Goal: Task Accomplishment & Management: Complete application form

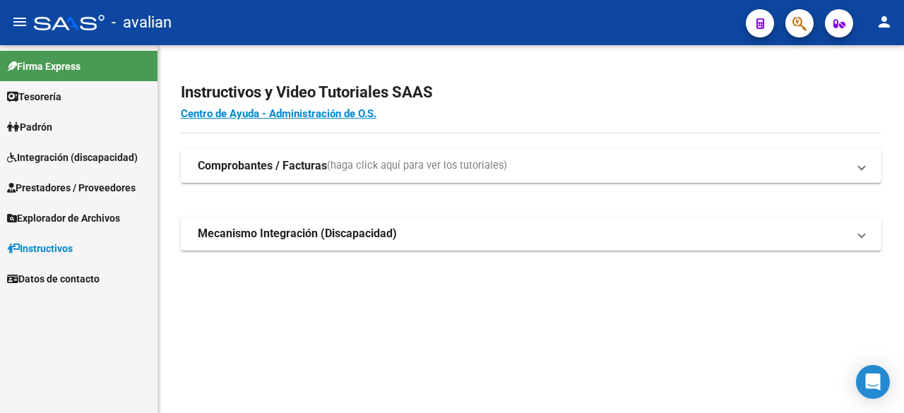
click at [72, 153] on span "Integración (discapacidad)" at bounding box center [72, 158] width 131 height 16
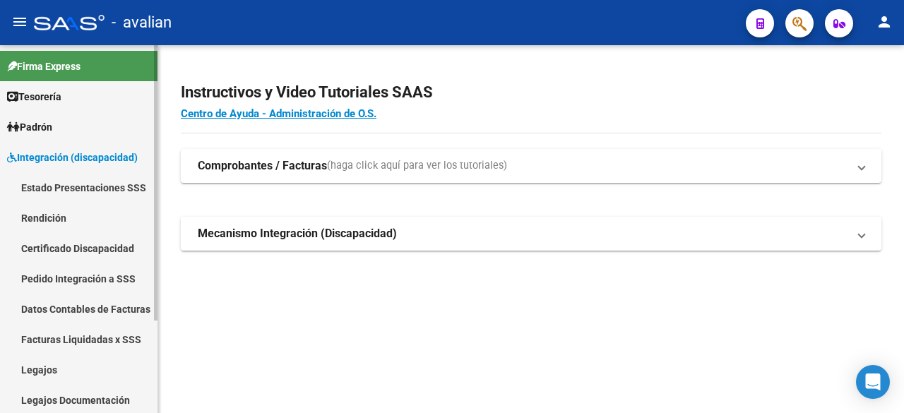
click at [34, 371] on link "Legajos" at bounding box center [79, 370] width 158 height 30
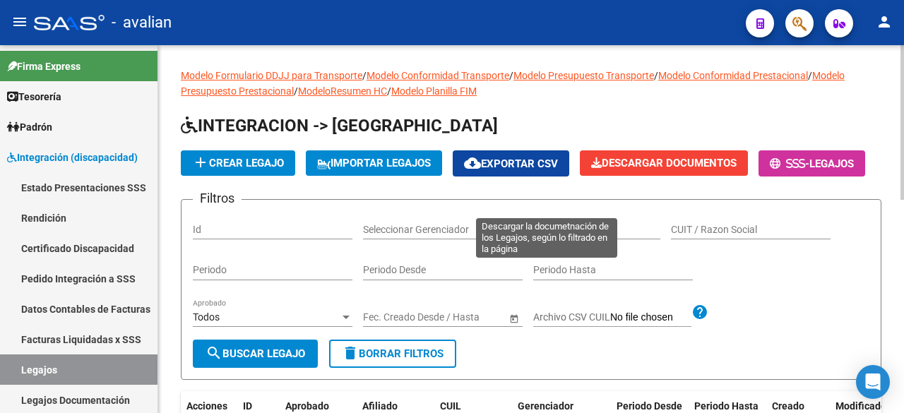
scroll to position [141, 0]
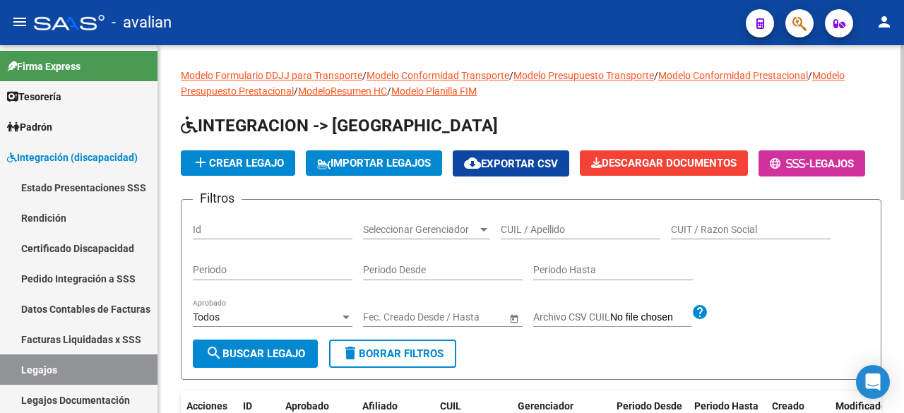
click at [571, 240] on div "CUIL / Apellido" at bounding box center [581, 225] width 160 height 28
paste input "20557928341"
type input "20557928341"
click at [226, 368] on button "search Buscar Legajo" at bounding box center [255, 354] width 125 height 28
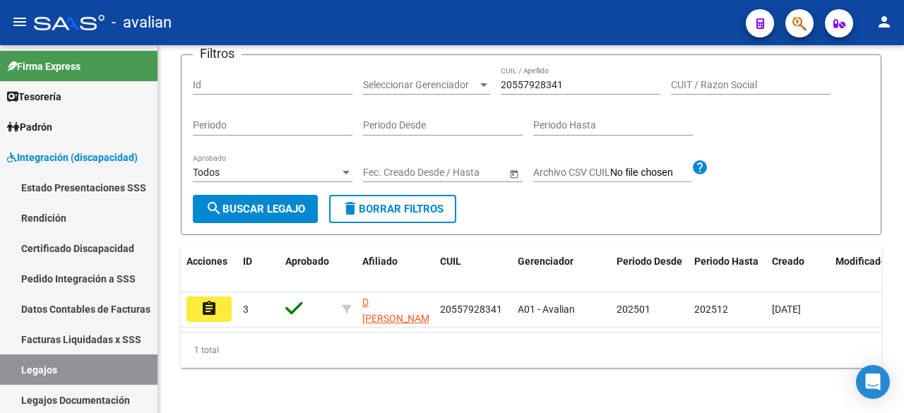
click at [214, 300] on mat-icon "assignment" at bounding box center [209, 308] width 17 height 17
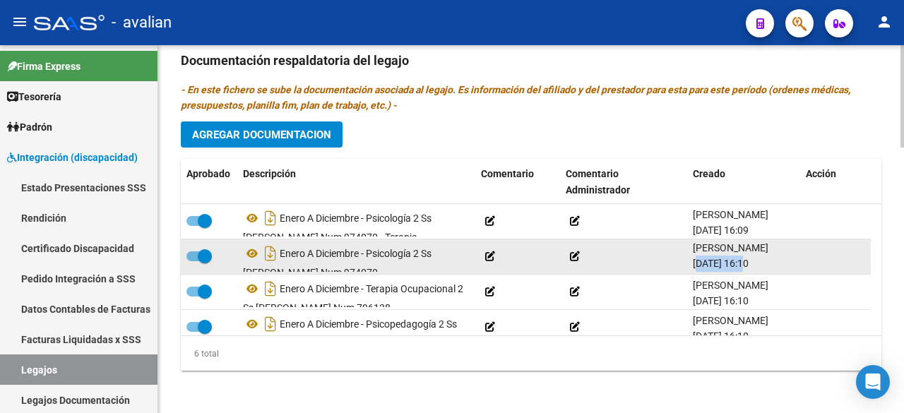
drag, startPoint x: 694, startPoint y: 262, endPoint x: 745, endPoint y: 264, distance: 50.9
click at [745, 264] on span "[DATE] 16:10" at bounding box center [721, 263] width 56 height 11
copy span "[DATE]"
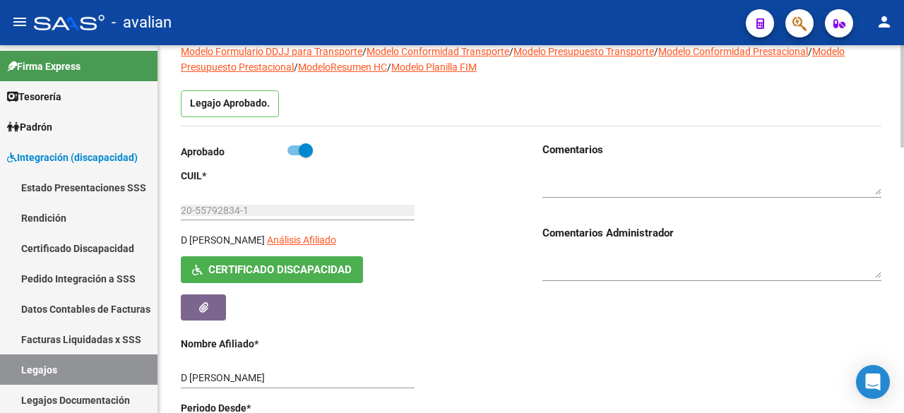
scroll to position [33, 0]
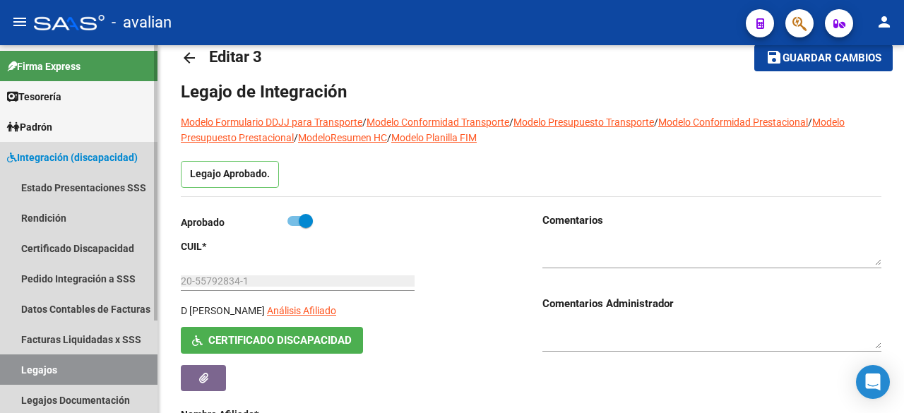
click at [30, 370] on link "Legajos" at bounding box center [79, 370] width 158 height 30
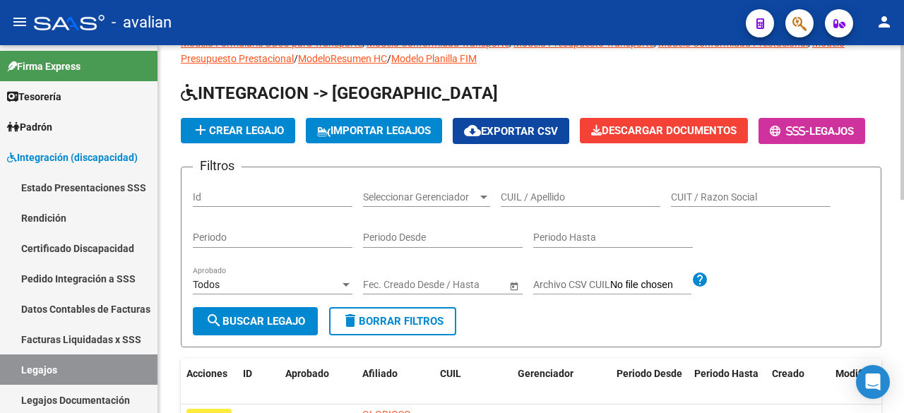
click at [547, 203] on input "CUIL / Apellido" at bounding box center [581, 197] width 160 height 12
paste input "27531874477"
type input "27531874477"
click at [223, 328] on span "search Buscar Legajo" at bounding box center [256, 321] width 100 height 13
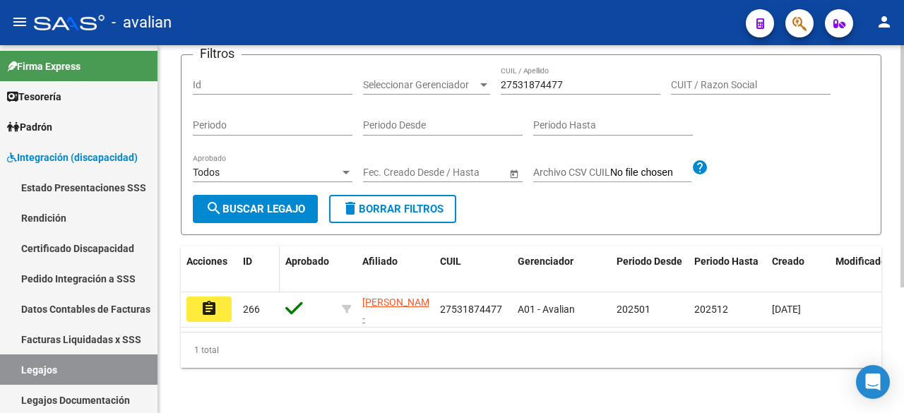
scroll to position [191, 0]
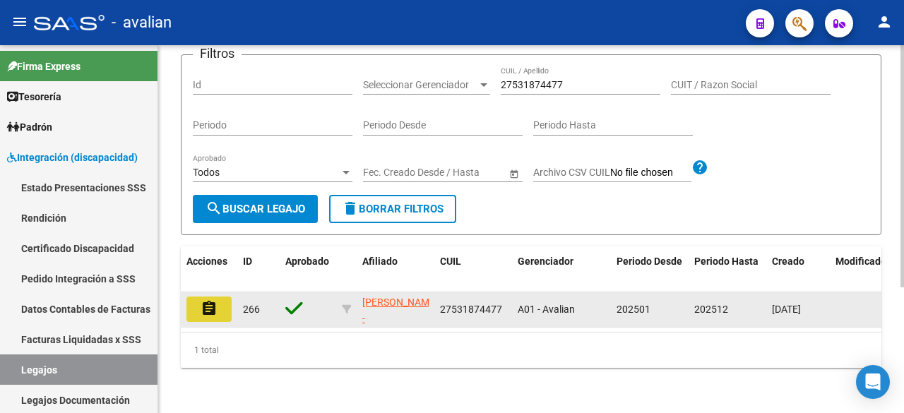
click at [192, 302] on button "assignment" at bounding box center [209, 309] width 45 height 25
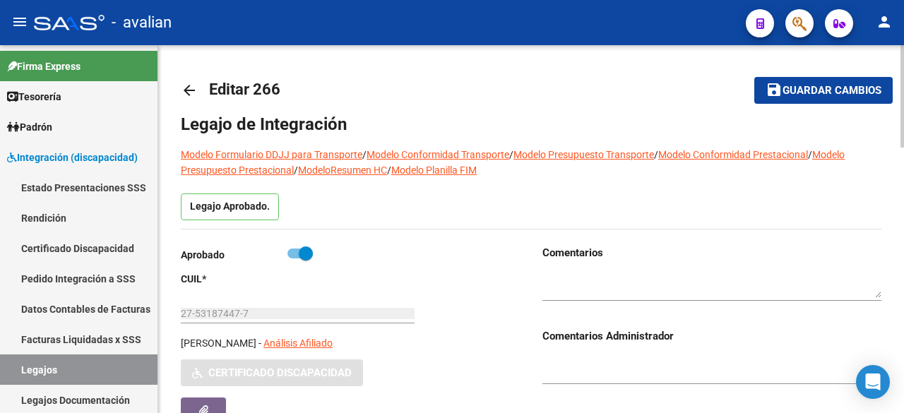
type input "[PERSON_NAME]"
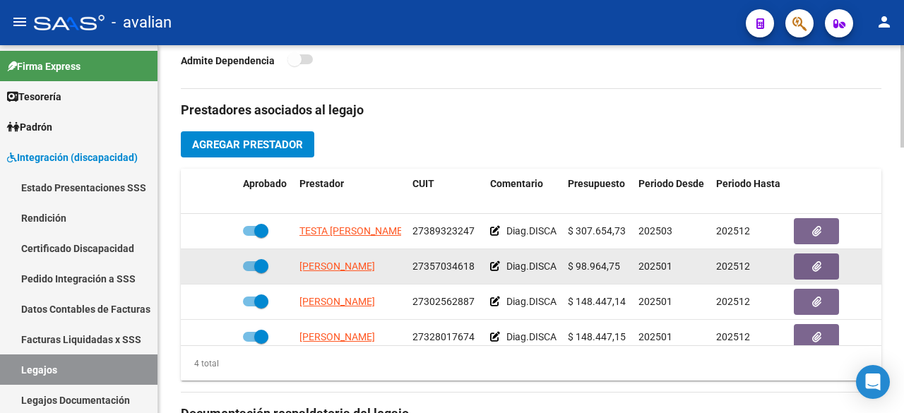
scroll to position [810, 0]
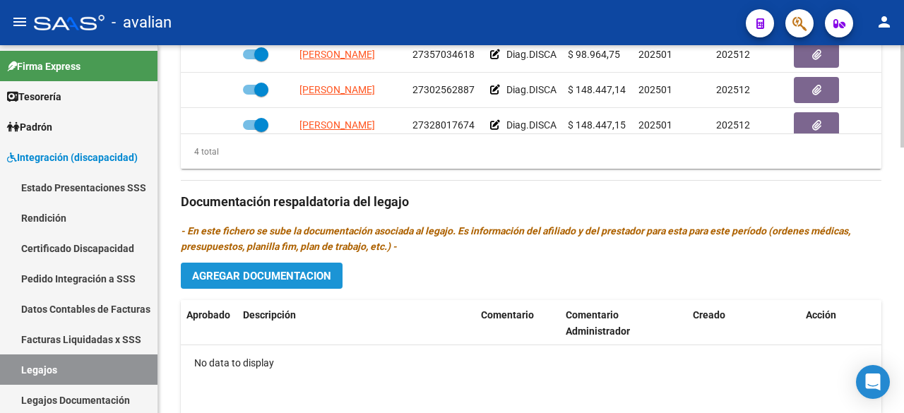
click at [295, 278] on span "Agregar Documentacion" at bounding box center [261, 276] width 139 height 13
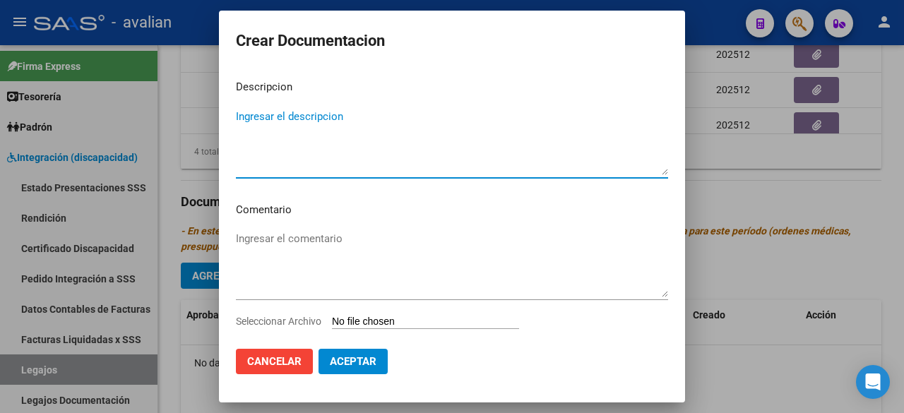
click at [349, 129] on textarea "Ingresar el descripcion" at bounding box center [452, 142] width 432 height 66
type textarea "FONOAUDIOLOGIA"
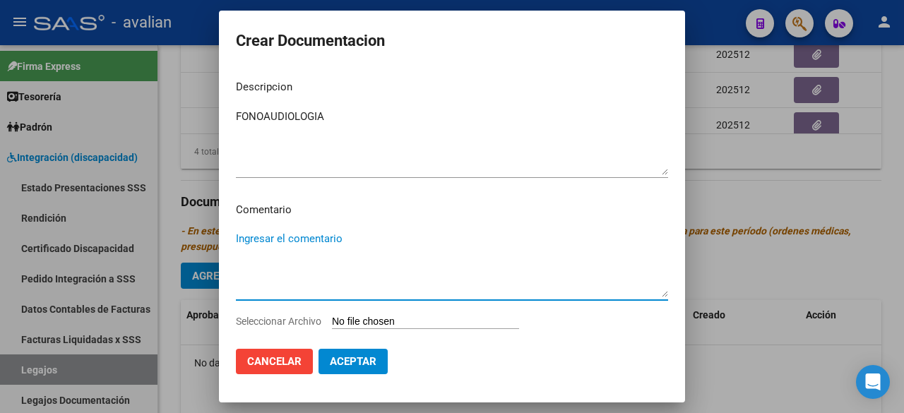
click at [314, 240] on textarea "Ingresar el comentario" at bounding box center [452, 264] width 432 height 66
paste textarea "Fono.: 3 sesiones semanales - [PERSON_NAME] resol. vigente"
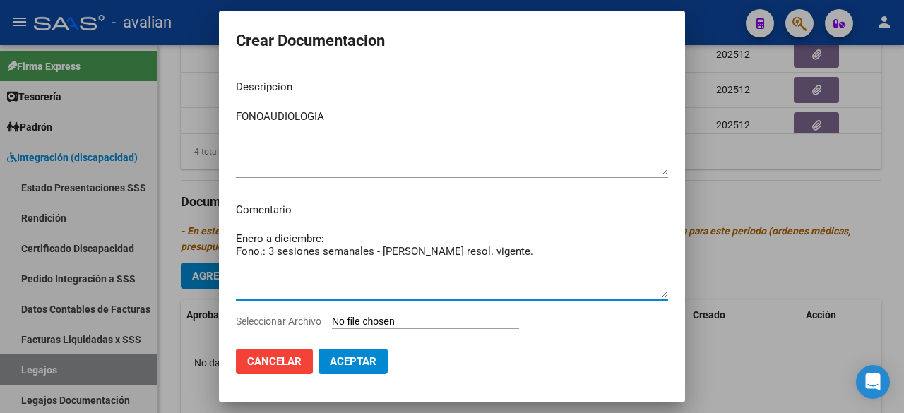
click at [412, 256] on textarea "Enero a diciembre: Fono.: 3 sesiones semanales - [PERSON_NAME] resol. vigente." at bounding box center [452, 264] width 432 height 66
click at [236, 248] on textarea "Enero a diciembre: Fono.: 3 sesiones semanales - [PERSON_NAME] [PERSON_NAME] - …" at bounding box center [452, 264] width 432 height 66
type textarea "Enero a diciembre: - Fono.: 3 sesiones semanales - [PERSON_NAME] [PERSON_NAME] …"
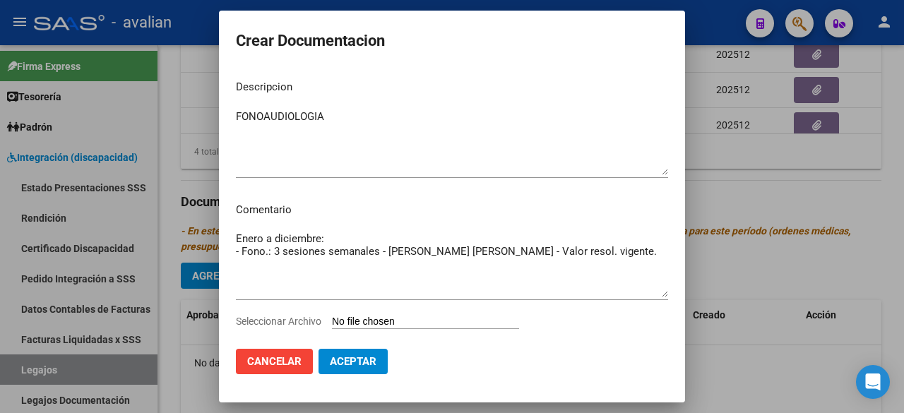
click at [411, 319] on input "Seleccionar Archivo" at bounding box center [425, 322] width 187 height 13
type input "C:\fakepath\FONO COMPLETO.pdf"
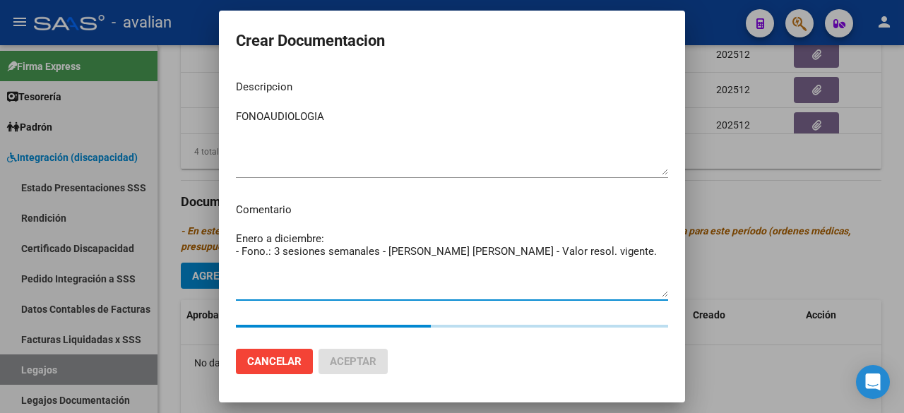
drag, startPoint x: 593, startPoint y: 254, endPoint x: 236, endPoint y: 256, distance: 356.8
click at [233, 257] on mat-dialog-content "Descripcion FONOAUDIOLOGIA Ingresar el descripcion Comentario Enero a diciembre…" at bounding box center [452, 203] width 466 height 268
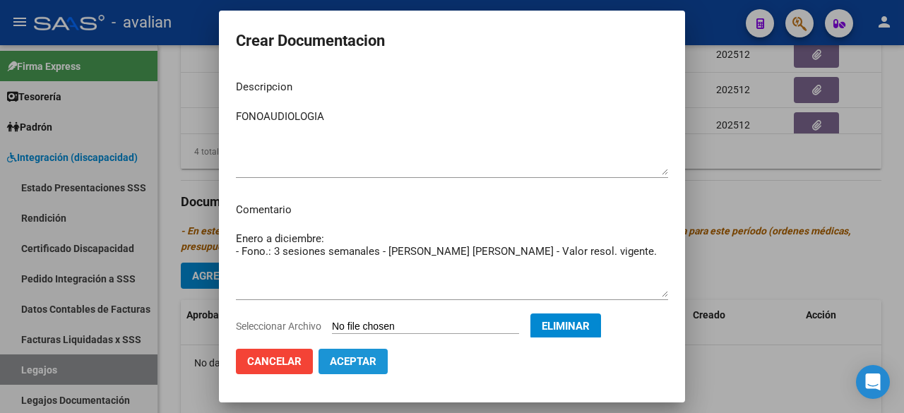
click at [361, 370] on button "Aceptar" at bounding box center [353, 361] width 69 height 25
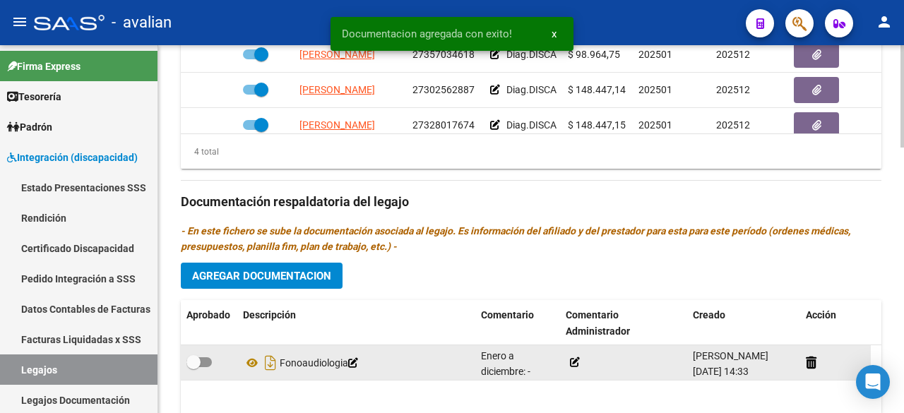
click at [577, 358] on icon at bounding box center [575, 363] width 10 height 10
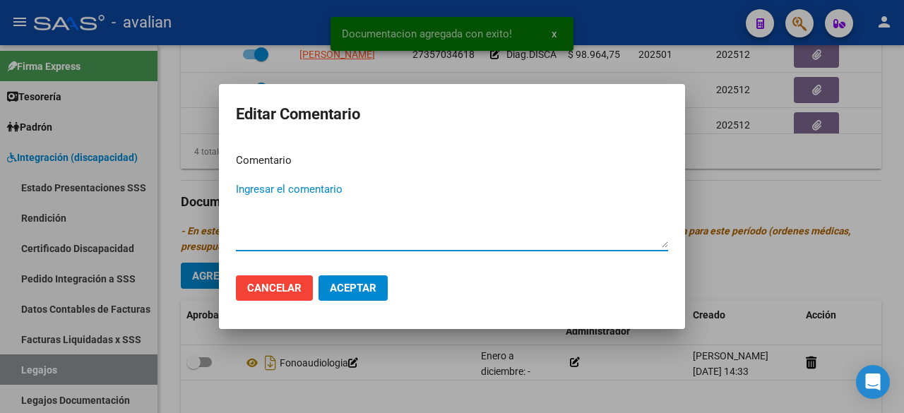
paste textarea "- Fono.: 3 sesiones semanales - [PERSON_NAME] [PERSON_NAME] - Valor resol. vige…"
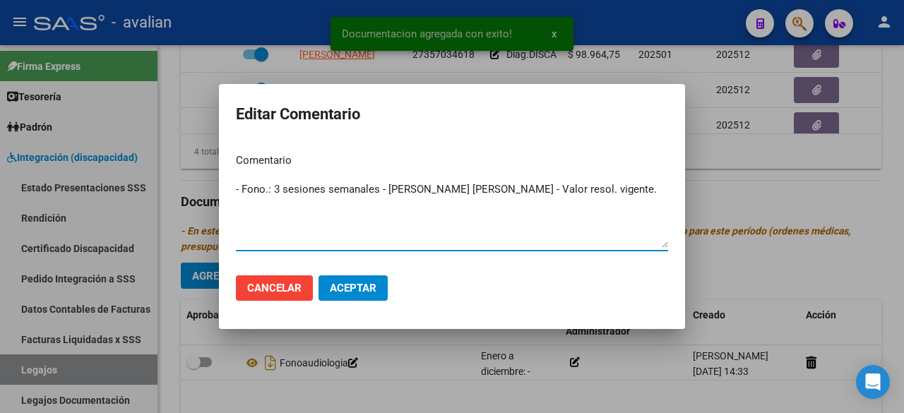
type textarea "- Fono.: 3 sesiones semanales - [PERSON_NAME] [PERSON_NAME] - Valor resol. vige…"
click at [373, 295] on button "Aceptar" at bounding box center [353, 288] width 69 height 25
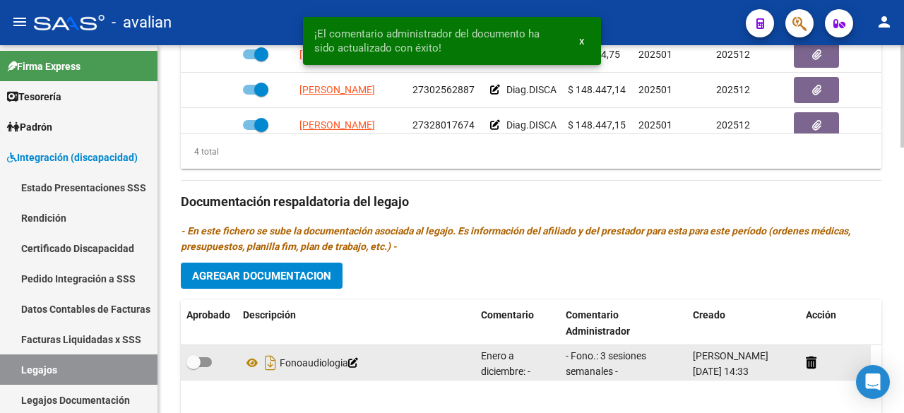
click at [208, 358] on span at bounding box center [199, 363] width 25 height 10
click at [194, 367] on input "checkbox" at bounding box center [193, 367] width 1 height 1
checkbox input "true"
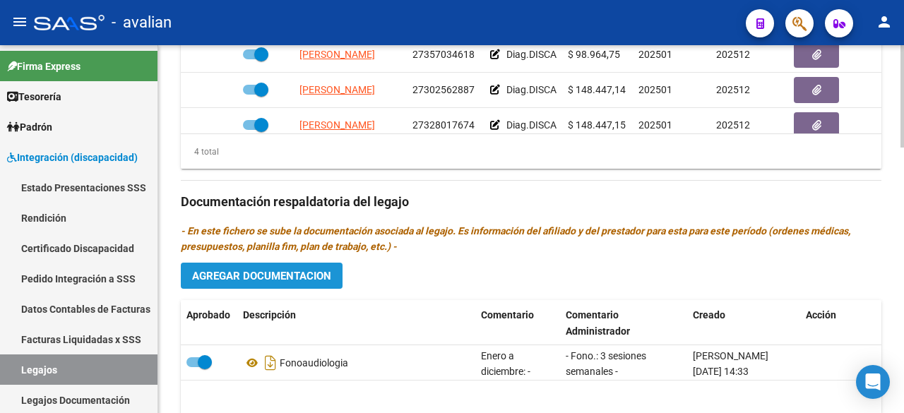
click at [271, 265] on button "Agregar Documentacion" at bounding box center [262, 276] width 162 height 26
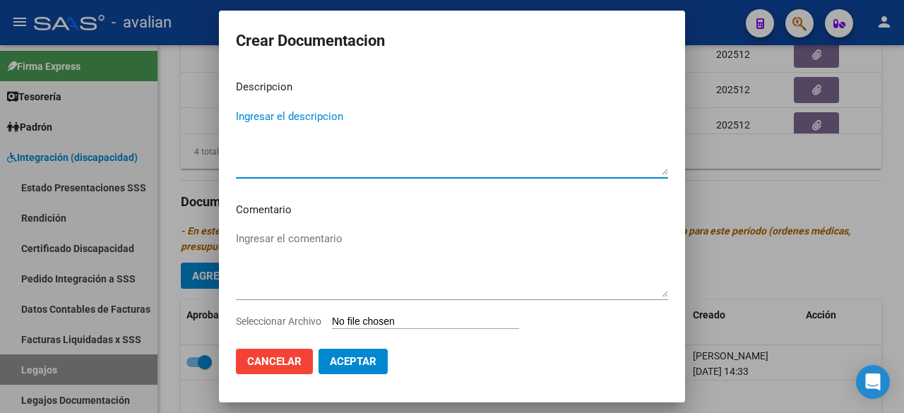
click at [314, 124] on textarea "Ingresar el descripcion" at bounding box center [452, 142] width 432 height 66
type textarea "PSICOPEDAGOGIA"
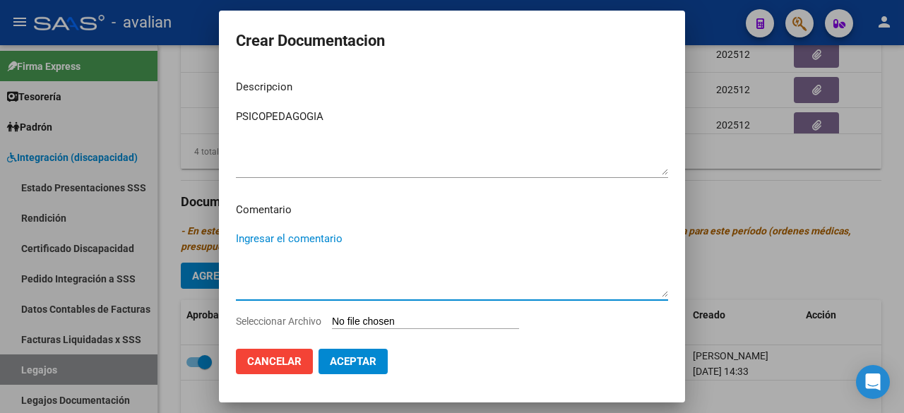
click at [291, 245] on textarea "Ingresar el comentario" at bounding box center [452, 264] width 432 height 66
paste textarea "PSP.: 3 sesiones semanales - [PERSON_NAME] resol. vigente"
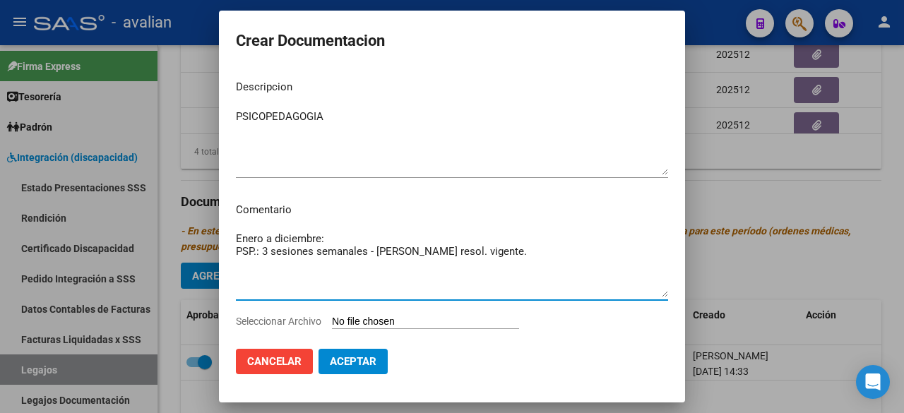
click at [423, 253] on textarea "Enero a diciembre: PSP.: 3 sesiones semanales - [PERSON_NAME] resol. vigente." at bounding box center [452, 264] width 432 height 66
click at [237, 253] on textarea "Enero a diciembre: PSP.: 3 sesiones semanales - [PERSON_NAME] resol. vigente." at bounding box center [452, 264] width 432 height 66
type textarea "Enero a diciembre: - PSP.: 3 sesiones semanales - [PERSON_NAME] resol. vigente."
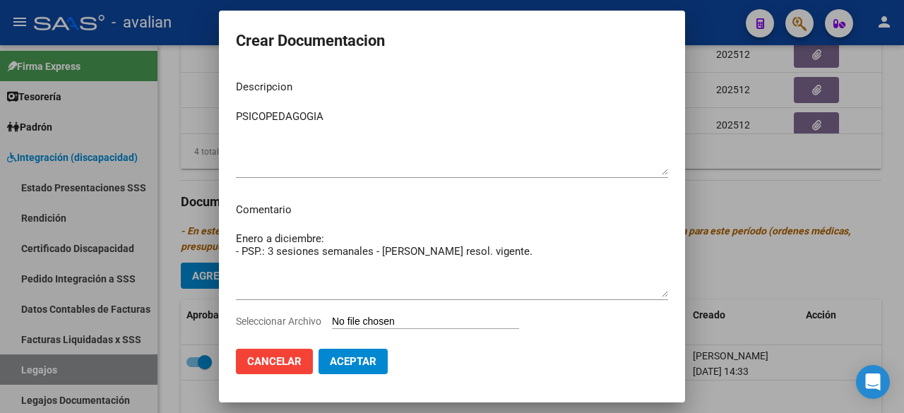
click at [400, 317] on input "Seleccionar Archivo" at bounding box center [425, 322] width 187 height 13
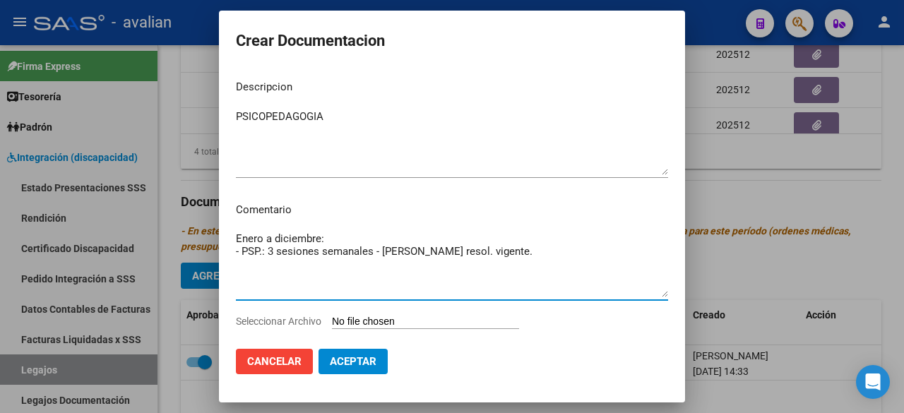
drag, startPoint x: 553, startPoint y: 250, endPoint x: 235, endPoint y: 247, distance: 317.3
click at [223, 250] on mat-dialog-content "Descripcion PSICOPEDAGOGIA Ingresar el descripcion Comentario Enero a diciembre…" at bounding box center [452, 203] width 466 height 268
click at [386, 314] on div "Seleccionar Archivo" at bounding box center [452, 327] width 432 height 27
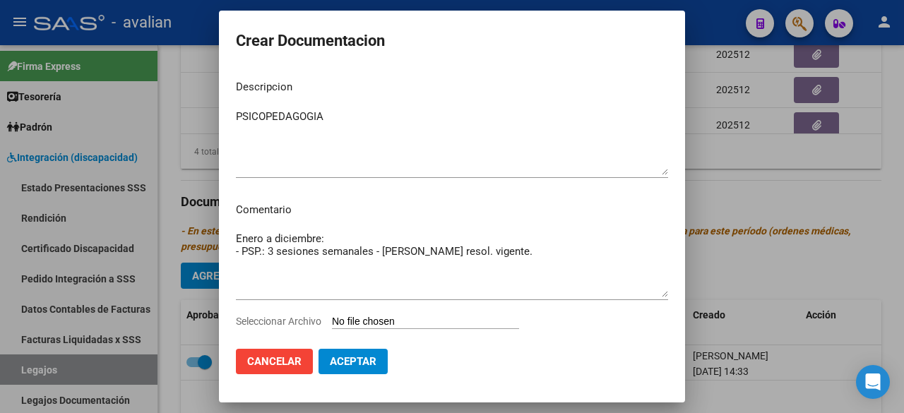
click at [445, 321] on input "Seleccionar Archivo" at bounding box center [425, 322] width 187 height 13
type input "C:\fakepath\PSP COMPLETO.pdf"
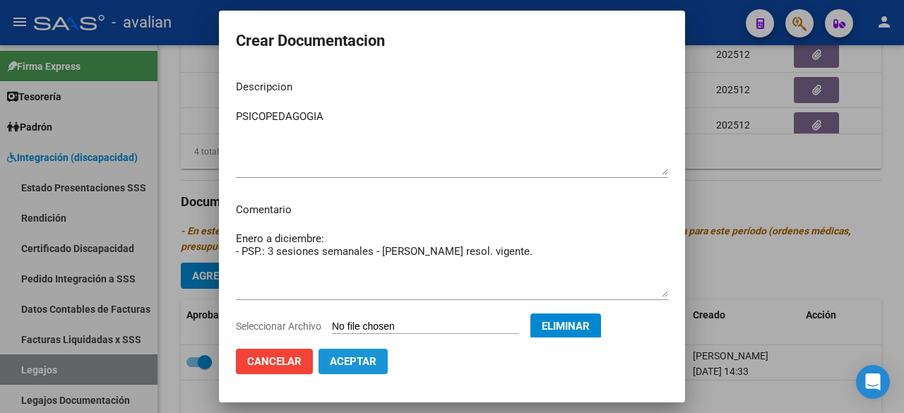
click at [379, 358] on button "Aceptar" at bounding box center [353, 361] width 69 height 25
checkbox input "false"
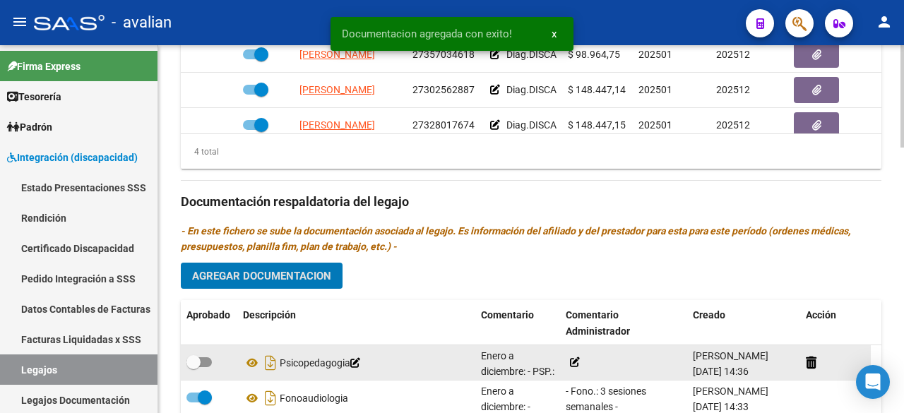
click at [580, 358] on icon at bounding box center [575, 363] width 10 height 10
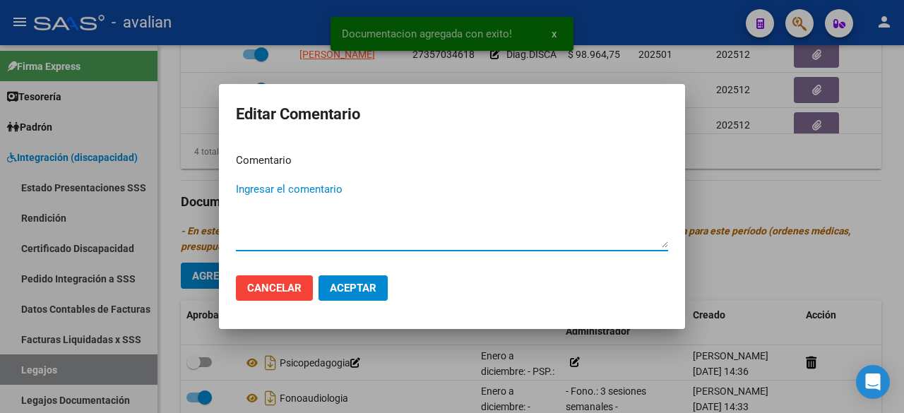
paste textarea "- PSP.: 3 sesiones semanales - [PERSON_NAME] resol. vigente."
type textarea "- PSP.: 3 sesiones semanales - [PERSON_NAME] resol. vigente."
click at [377, 284] on button "Aceptar" at bounding box center [353, 288] width 69 height 25
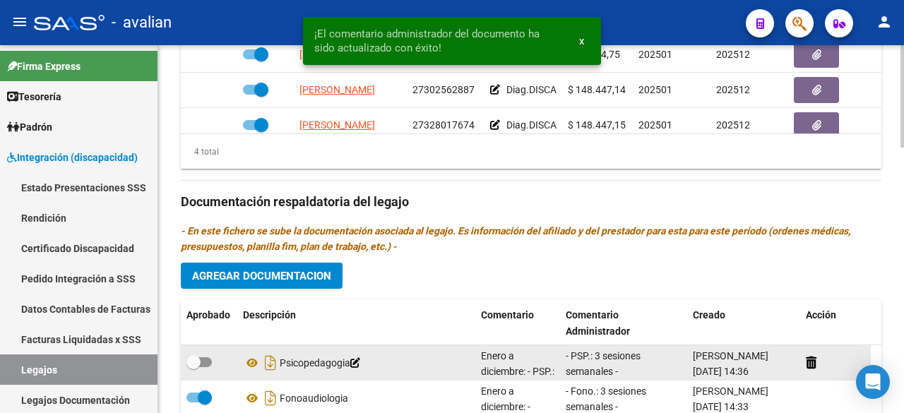
click at [203, 363] on span at bounding box center [199, 363] width 25 height 10
click at [194, 367] on input "checkbox" at bounding box center [193, 367] width 1 height 1
checkbox input "true"
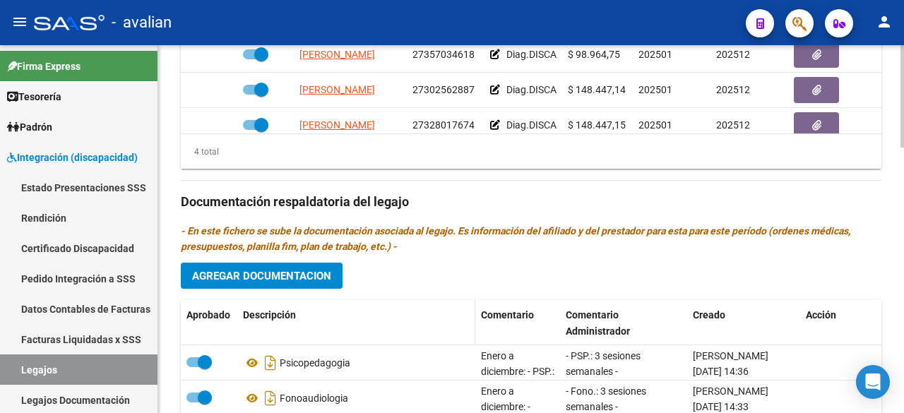
scroll to position [880, 0]
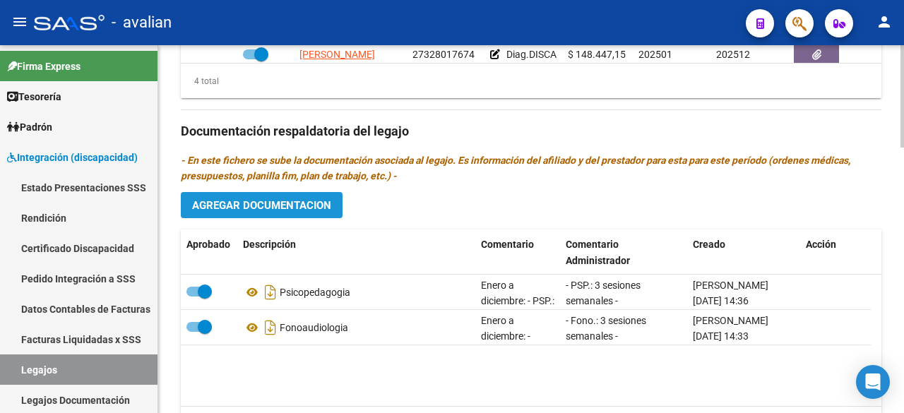
click at [304, 199] on span "Agregar Documentacion" at bounding box center [261, 205] width 139 height 13
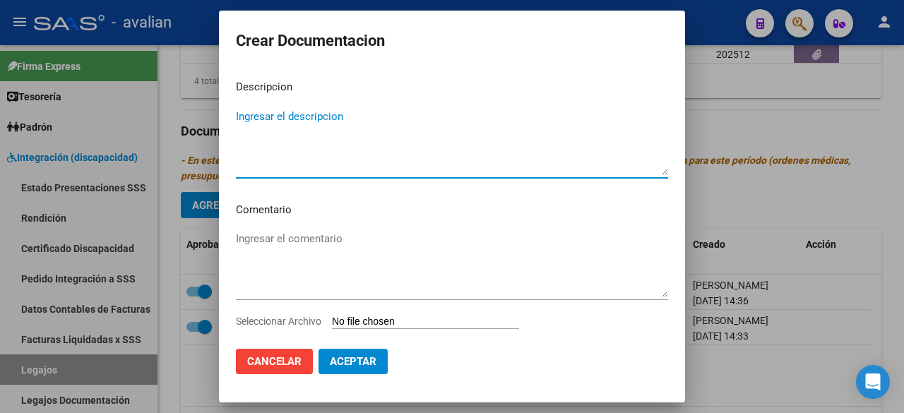
click at [302, 121] on textarea "Ingresar el descripcion" at bounding box center [452, 142] width 432 height 66
type textarea "PSICOLOGIA"
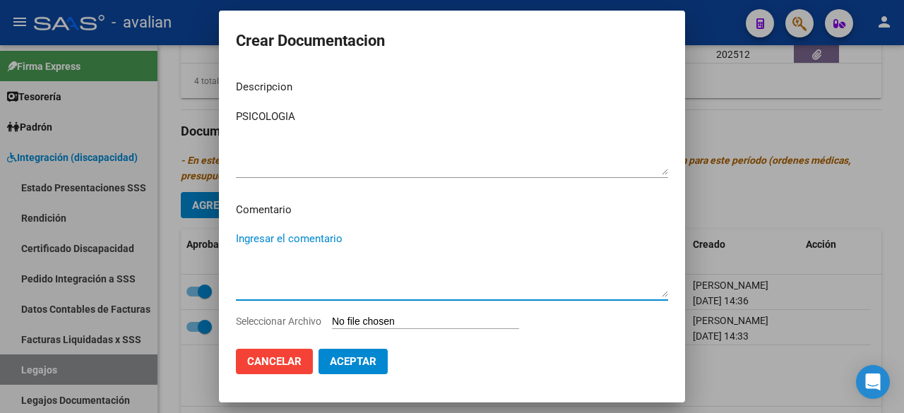
click at [282, 251] on textarea "Ingresar el comentario" at bounding box center [452, 264] width 432 height 66
paste textarea "PST.: 2 sesiones semanales - [PERSON_NAME] resol. vigente"
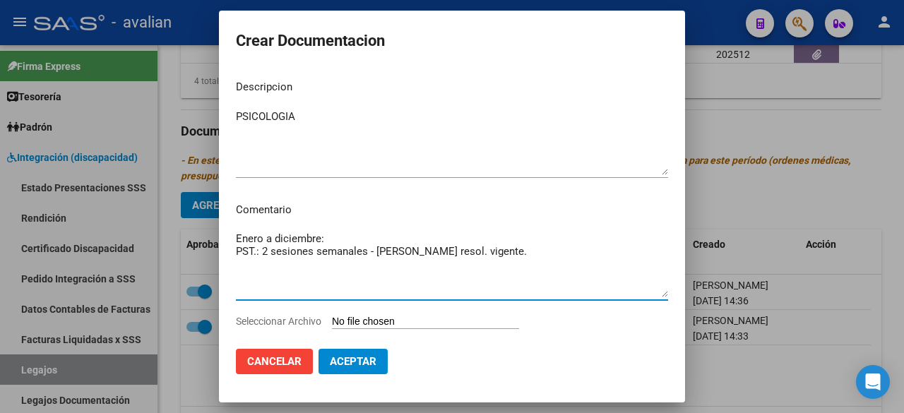
click at [237, 252] on textarea "Enero a diciembre: PST.: 2 sesiones semanales - [PERSON_NAME] resol. vigente." at bounding box center [452, 264] width 432 height 66
click at [261, 251] on textarea "Enero a diciembre: - PST.: 2 sesiones semanales - [PERSON_NAME] resol. vigente." at bounding box center [452, 264] width 432 height 66
click at [436, 250] on textarea "Enero a diciembre: - Psicología: 2 sesiones semanales - [PERSON_NAME] resol. vi…" at bounding box center [452, 264] width 432 height 66
drag, startPoint x: 616, startPoint y: 254, endPoint x: 203, endPoint y: 254, distance: 412.6
click at [203, 254] on div "Crear Documentacion Descripcion PSICOLOGIA Ingresar el descripcion Comentario E…" at bounding box center [452, 206] width 904 height 413
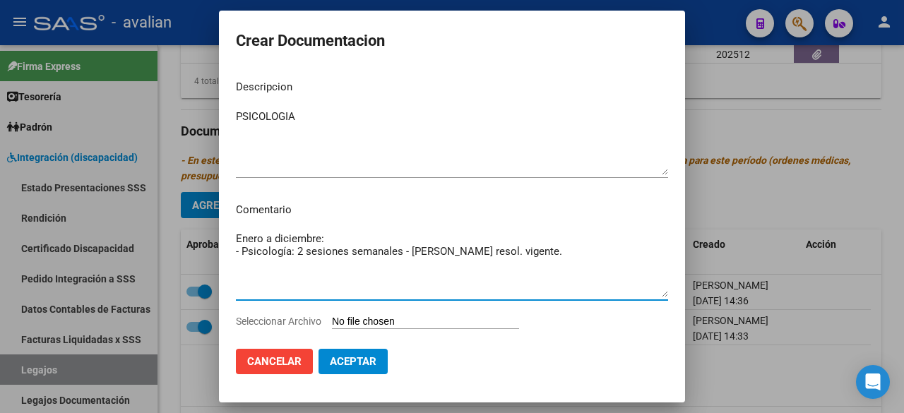
type textarea "Enero a diciembre: - Psicología: 2 sesiones semanales - [PERSON_NAME] resol. vi…"
click at [413, 320] on input "Seleccionar Archivo" at bounding box center [425, 322] width 187 height 13
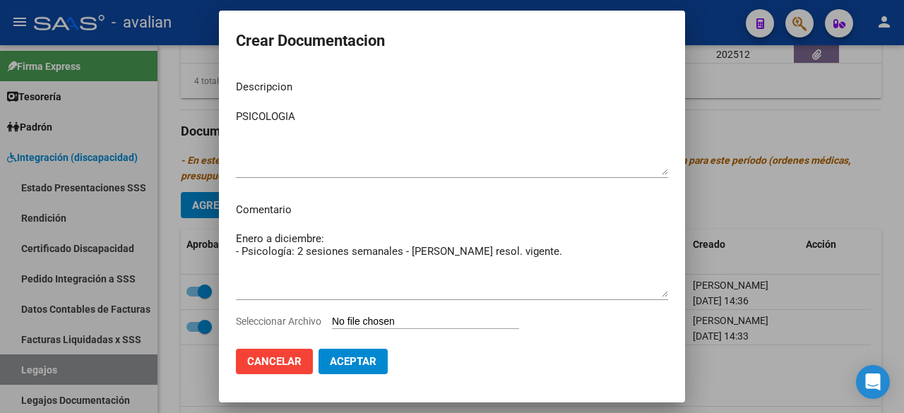
type input "C:\fakepath\PSICOLOGIA COMPLETO.pdf"
click at [376, 365] on span "Aceptar" at bounding box center [353, 361] width 47 height 13
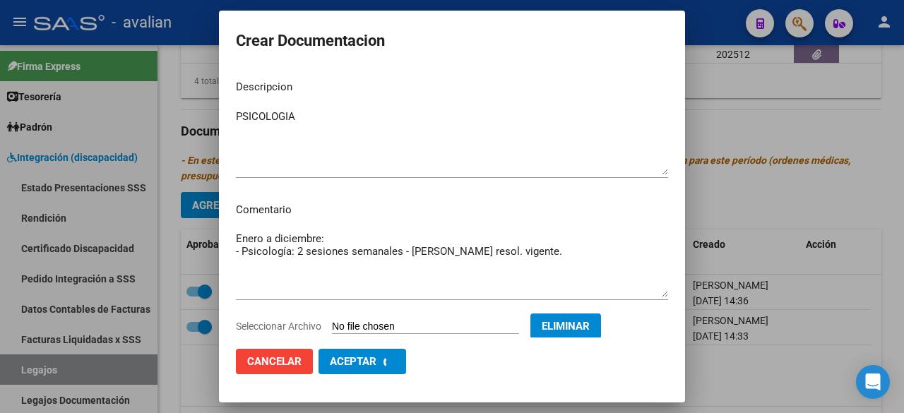
checkbox input "false"
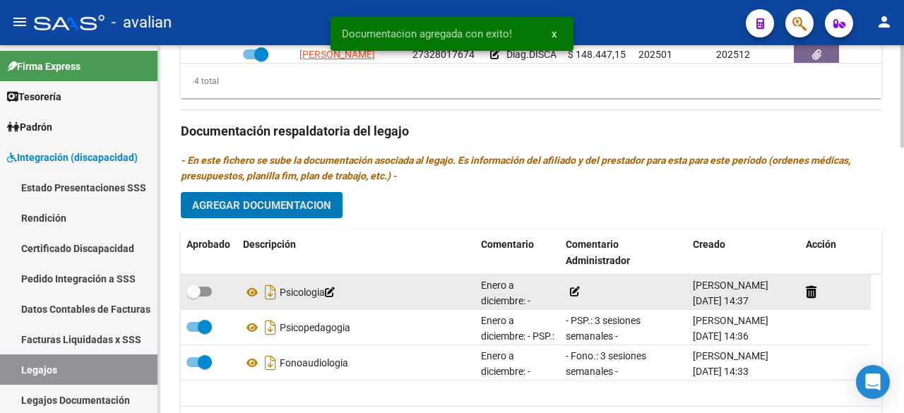
click at [576, 289] on icon at bounding box center [575, 292] width 10 height 10
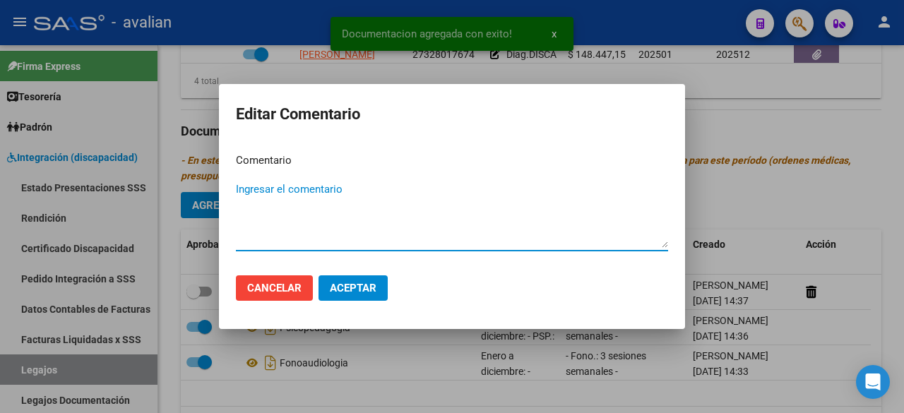
paste textarea "- Psicología: 2 sesiones semanales - [PERSON_NAME] resol. vigente."
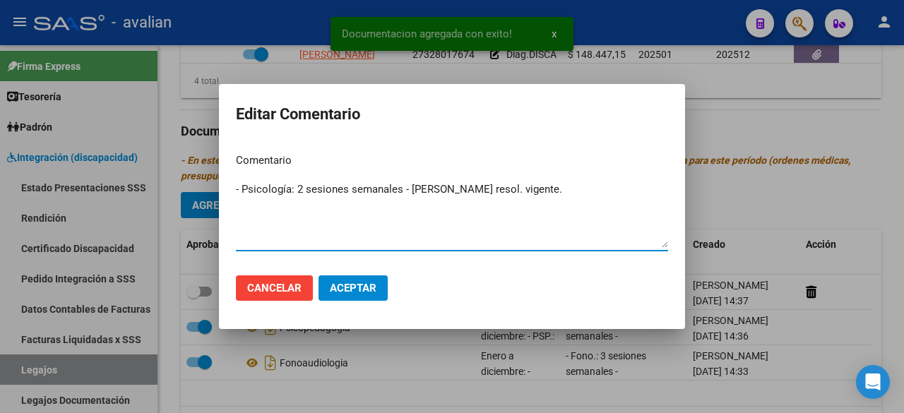
type textarea "- Psicología: 2 sesiones semanales - [PERSON_NAME] resol. vigente."
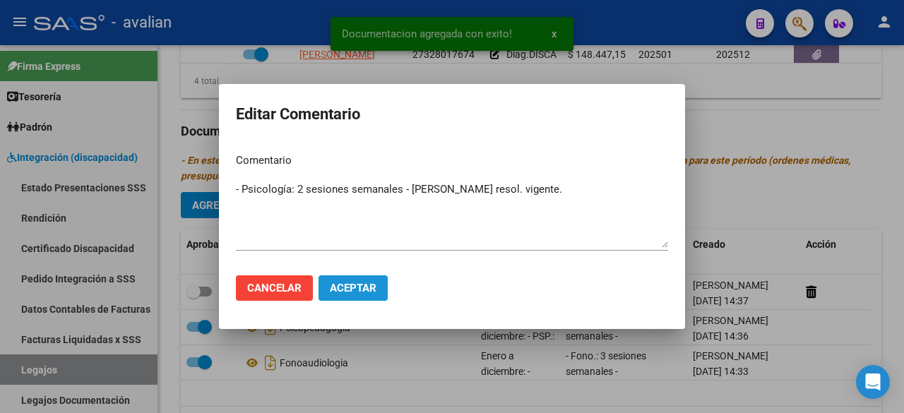
click at [367, 288] on span "Aceptar" at bounding box center [353, 288] width 47 height 13
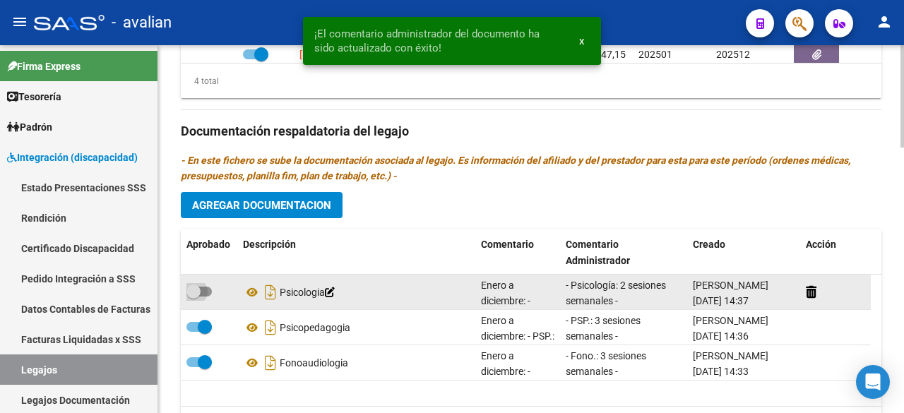
click at [206, 291] on span at bounding box center [199, 292] width 25 height 10
click at [194, 297] on input "checkbox" at bounding box center [193, 297] width 1 height 1
checkbox input "true"
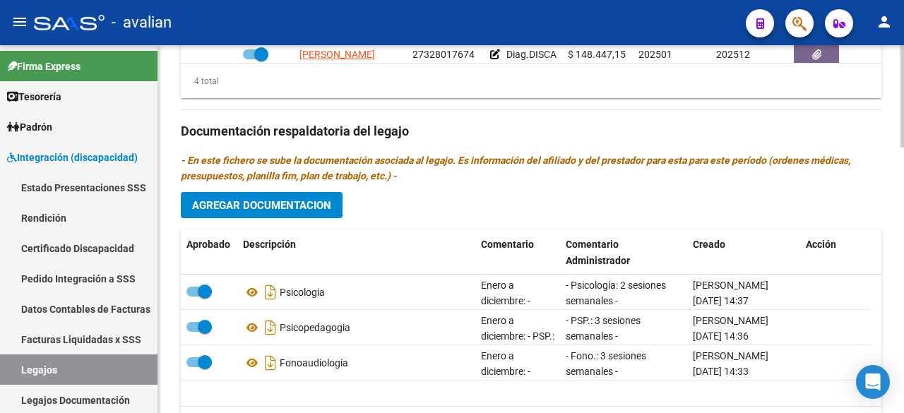
click at [224, 206] on span "Agregar Documentacion" at bounding box center [261, 205] width 139 height 13
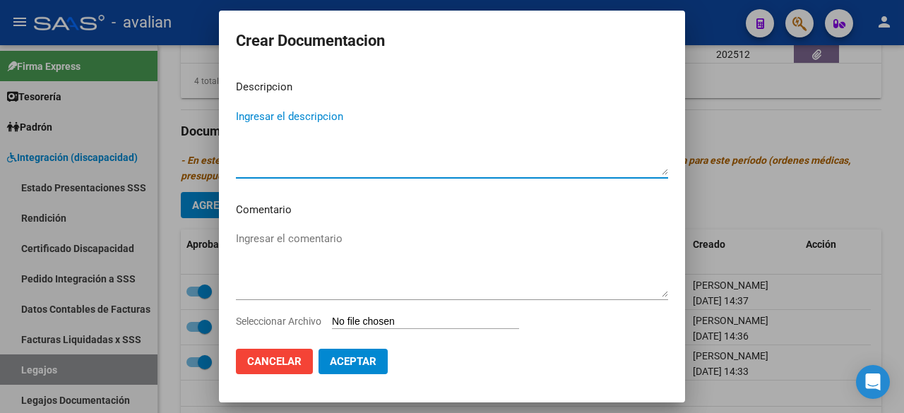
click at [342, 122] on textarea "Ingresar el descripcion" at bounding box center [452, 142] width 432 height 66
type textarea "MÓD. MAESTRA DE APOYO"
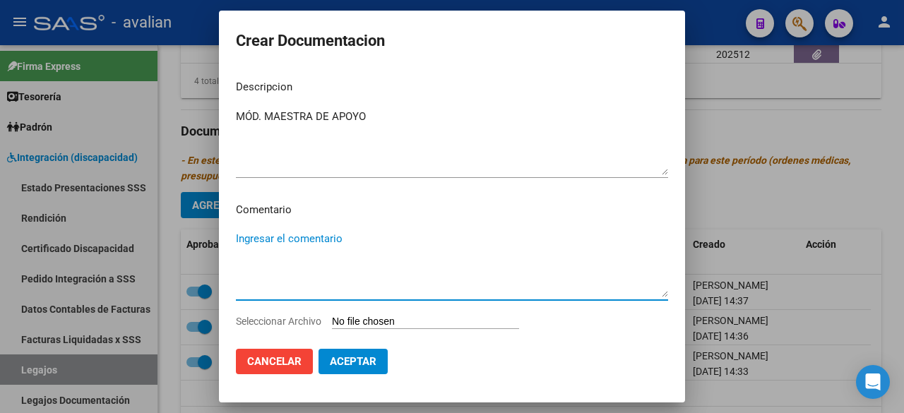
click at [324, 252] on textarea "Ingresar el comentario" at bounding box center [452, 264] width 432 height 66
paste textarea "Marzo a Diciembre Módulo de Maestra de Apoyo: Testa [PERSON_NAME] - Valor resol…"
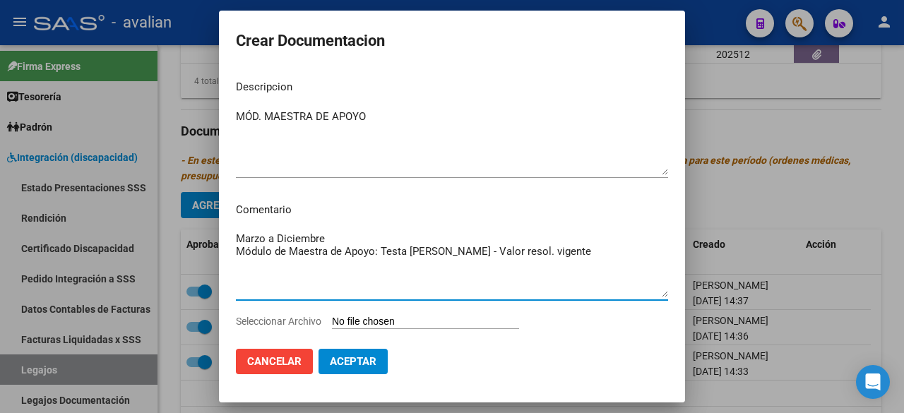
click at [281, 237] on textarea "Marzo a Diciembre Módulo de Maestra de Apoyo: Testa [PERSON_NAME] - Valor resol…" at bounding box center [452, 264] width 432 height 66
click at [237, 248] on textarea "Marzo a diciembre Módulo de Maestra de Apoyo: Testa [PERSON_NAME] - Valor resol…" at bounding box center [452, 264] width 432 height 66
click at [415, 245] on textarea "Marzo a diciembre - Módulo de Maestra de Apoyo: Testa [PERSON_NAME] - Valor res…" at bounding box center [452, 264] width 432 height 66
click at [555, 255] on textarea "Marzo a diciembre - Módulo de Maestra de Apoyo: [PERSON_NAME] [PERSON_NAME] - V…" at bounding box center [452, 264] width 432 height 66
type textarea "Marzo a diciembre - Módulo de Maestra de Apoyo: [PERSON_NAME] [PERSON_NAME] - V…"
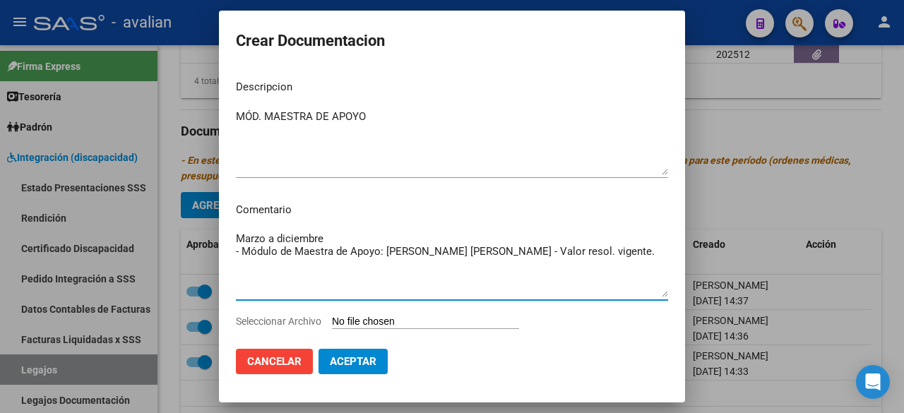
click at [421, 320] on input "Seleccionar Archivo" at bounding box center [425, 322] width 187 height 13
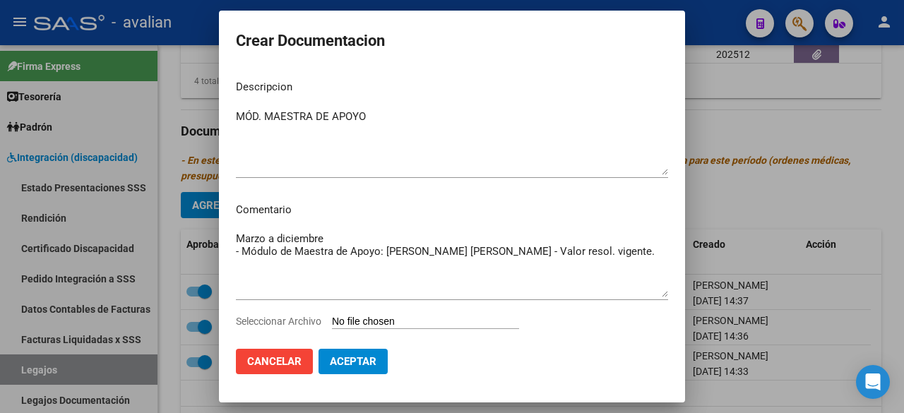
type input "C:\fakepath\MA COMPLETO.pdf"
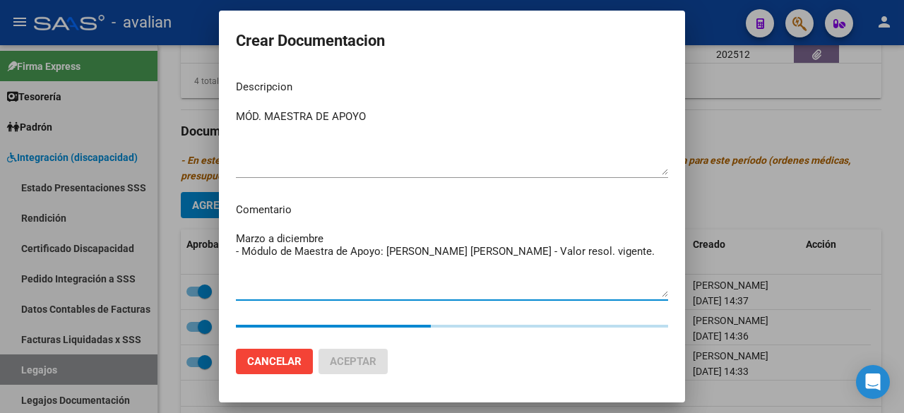
drag, startPoint x: 565, startPoint y: 252, endPoint x: 226, endPoint y: 255, distance: 338.5
click at [226, 255] on mat-dialog-content "Descripcion MÓD. MAESTRA DE APOYO Ingresar el descripcion Comentario Marzo a di…" at bounding box center [452, 203] width 466 height 268
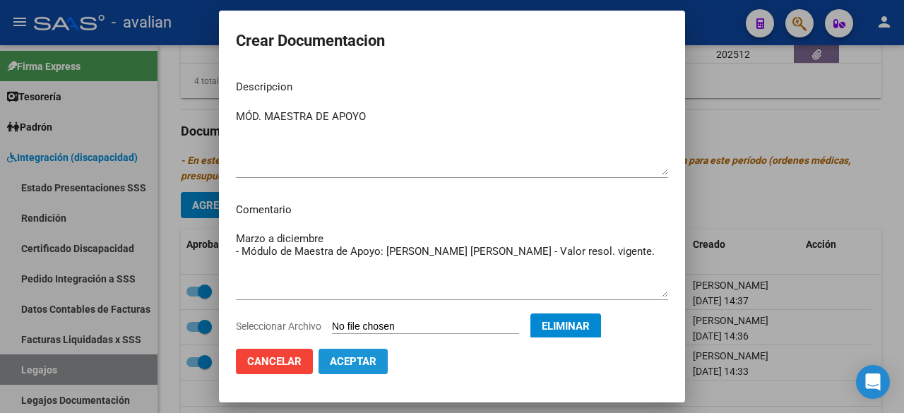
click at [367, 361] on span "Aceptar" at bounding box center [353, 361] width 47 height 13
checkbox input "false"
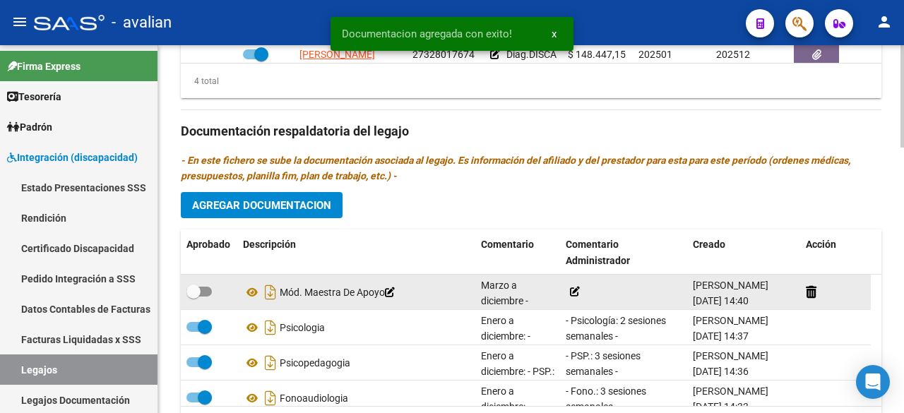
click at [577, 288] on icon at bounding box center [575, 292] width 10 height 10
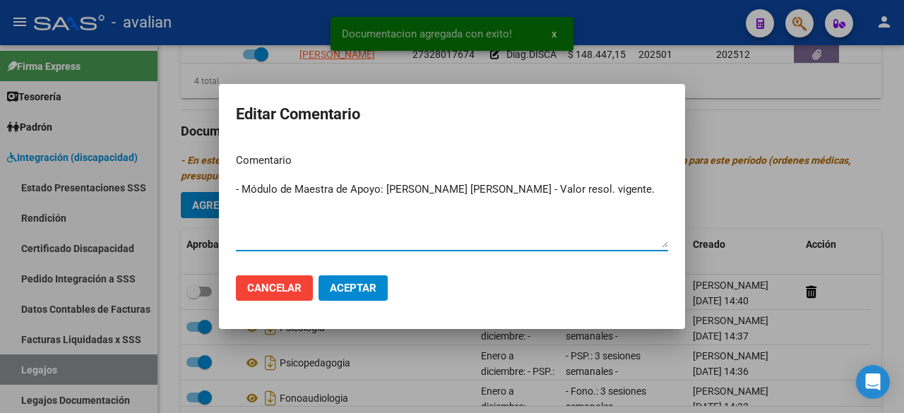
type textarea "- Módulo de Maestra de Apoyo: [PERSON_NAME] [PERSON_NAME] - Valor resol. vigent…"
click at [356, 283] on span "Aceptar" at bounding box center [353, 288] width 47 height 13
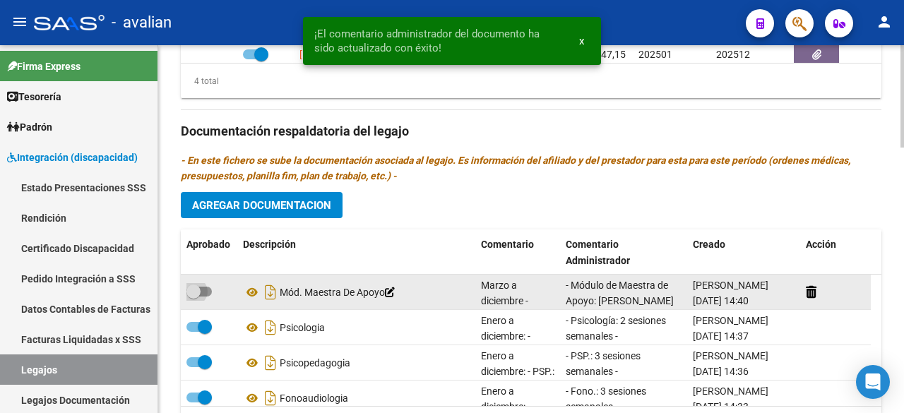
click at [211, 287] on span at bounding box center [199, 292] width 25 height 10
click at [194, 297] on input "checkbox" at bounding box center [193, 297] width 1 height 1
checkbox input "true"
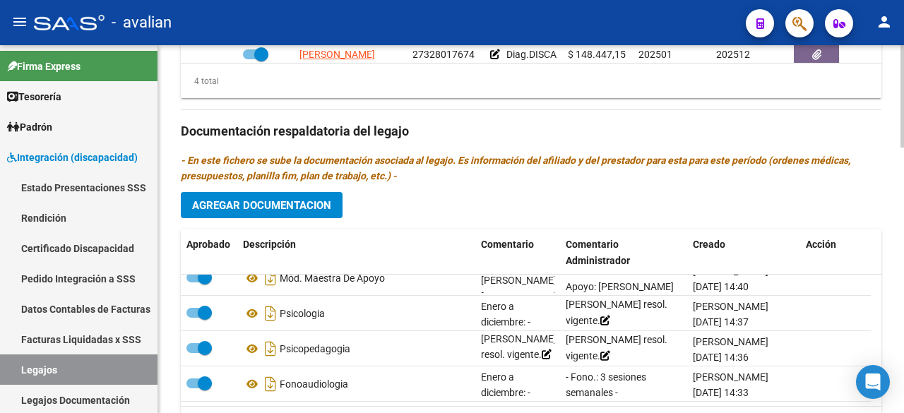
scroll to position [0, 0]
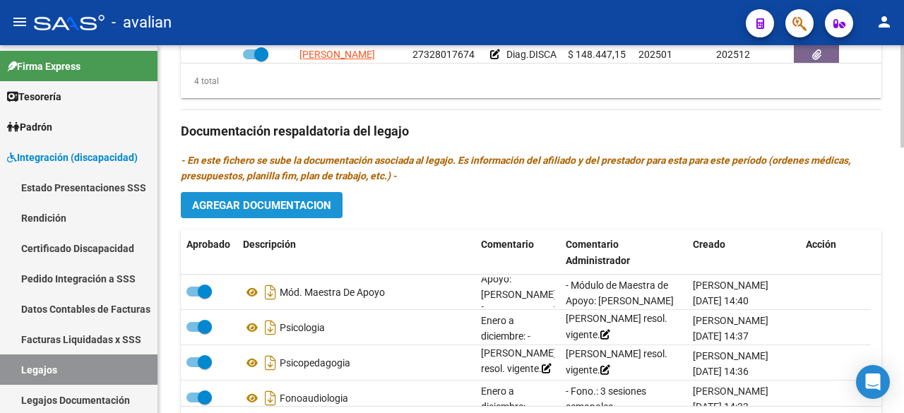
click at [276, 199] on span "Agregar Documentacion" at bounding box center [261, 205] width 139 height 13
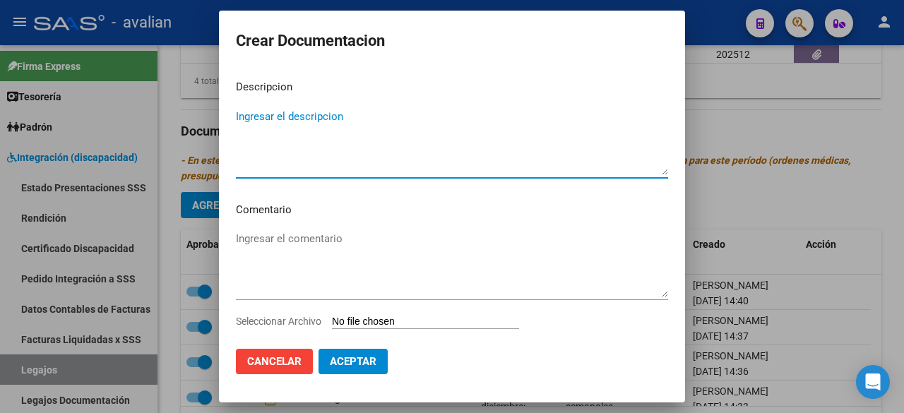
click at [319, 117] on textarea "Ingresar el descripcion" at bounding box center [452, 142] width 432 height 66
click at [332, 117] on textarea "DOC. ASOCIADO 20025" at bounding box center [452, 142] width 432 height 66
type textarea "DOC. ASOCIADO 2025"
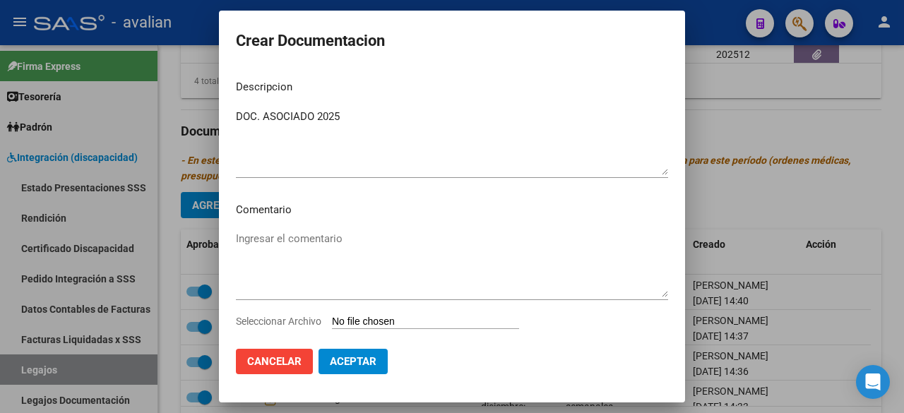
click at [437, 319] on input "Seleccionar Archivo" at bounding box center [425, 322] width 187 height 13
type input "C:\fakepath\DOC PERSONAL.pdf"
click at [372, 353] on button "Aceptar" at bounding box center [353, 361] width 69 height 25
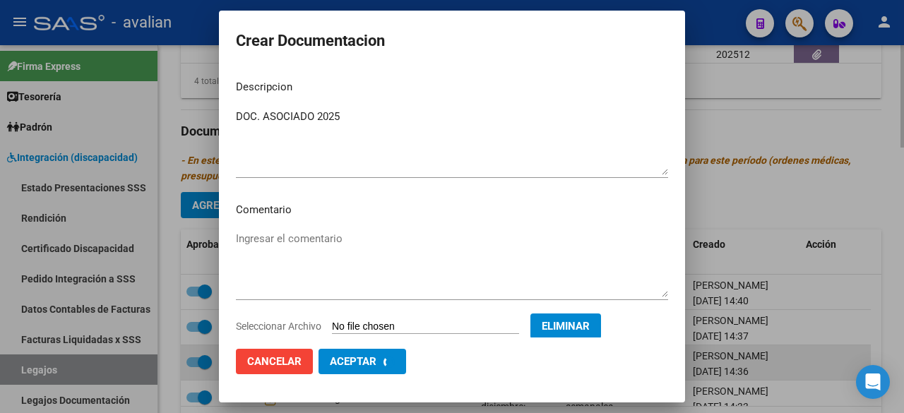
scroll to position [18, 0]
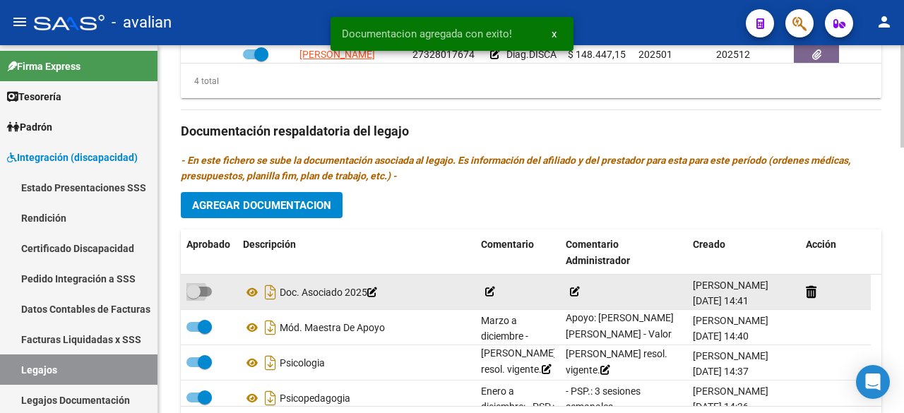
click at [204, 287] on span at bounding box center [199, 292] width 25 height 10
click at [194, 297] on input "checkbox" at bounding box center [193, 297] width 1 height 1
checkbox input "true"
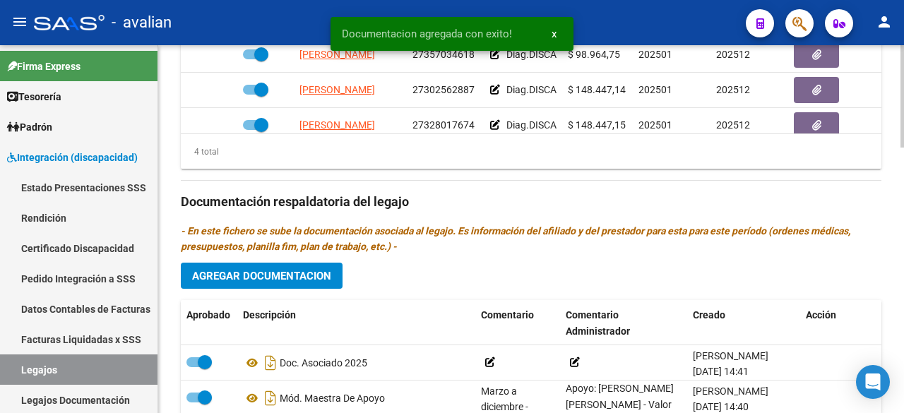
scroll to position [668, 0]
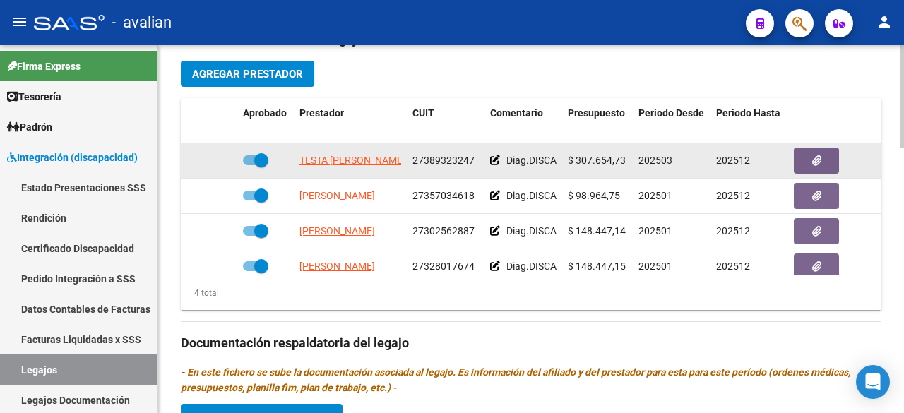
drag, startPoint x: 294, startPoint y: 151, endPoint x: 382, endPoint y: 165, distance: 88.7
click at [382, 165] on datatable-body-cell "TESTA [PERSON_NAME]" at bounding box center [350, 160] width 113 height 35
copy span "TESTA [PERSON_NAME]"
click at [808, 152] on button "button" at bounding box center [816, 161] width 45 height 26
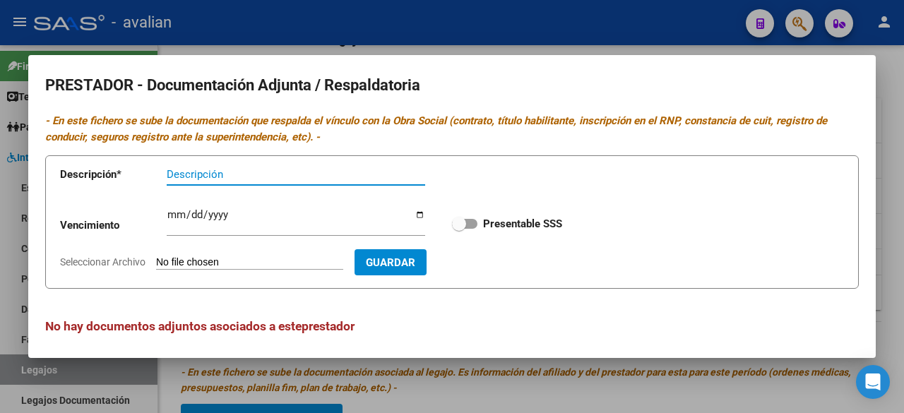
click at [464, 227] on span at bounding box center [464, 224] width 25 height 10
click at [459, 229] on input "Presentable SSS" at bounding box center [459, 229] width 1 height 1
checkbox input "true"
click at [226, 265] on input "Seleccionar Archivo" at bounding box center [249, 262] width 187 height 13
type input "C:\fakepath\CBU TESTA [PERSON_NAME].jpg"
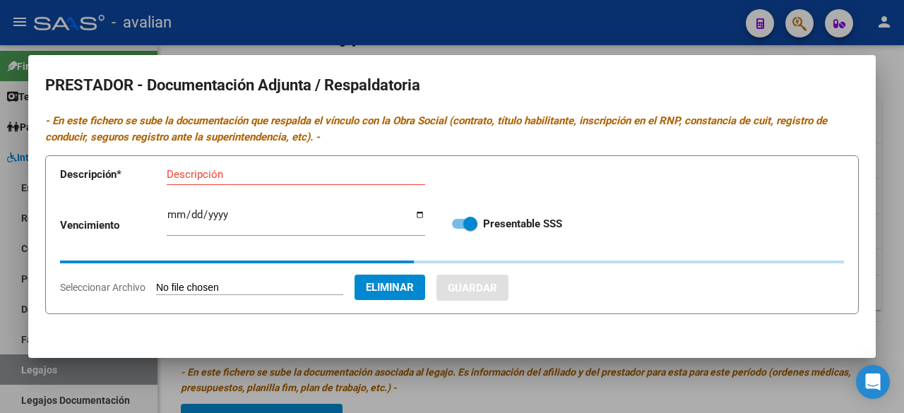
click at [311, 175] on input "Descripción" at bounding box center [296, 174] width 259 height 13
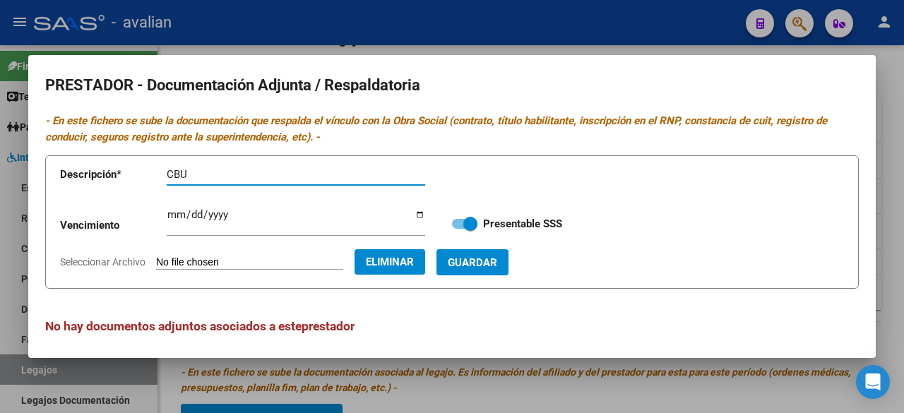
paste input "TESTA [PERSON_NAME]"
type input "CBU TESTA [PERSON_NAME]"
click at [497, 264] on span "Guardar" at bounding box center [472, 262] width 49 height 13
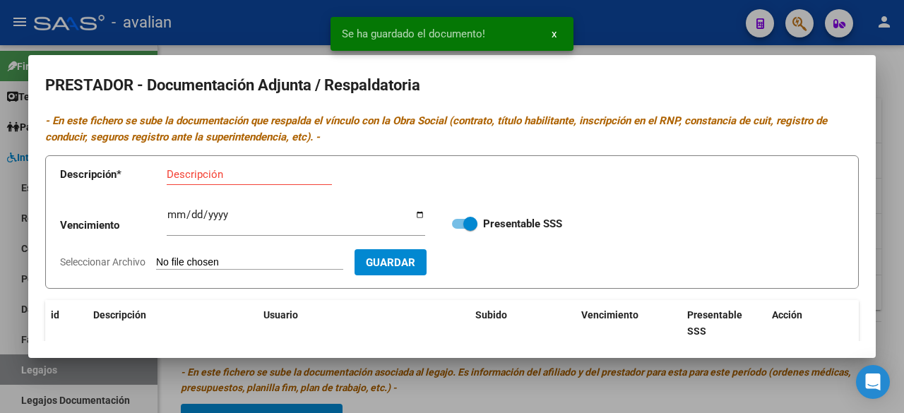
click at [259, 259] on input "Seleccionar Archivo" at bounding box center [249, 262] width 187 height 13
type input "C:\fakepath\DOC. TESTA [PERSON_NAME].pdf"
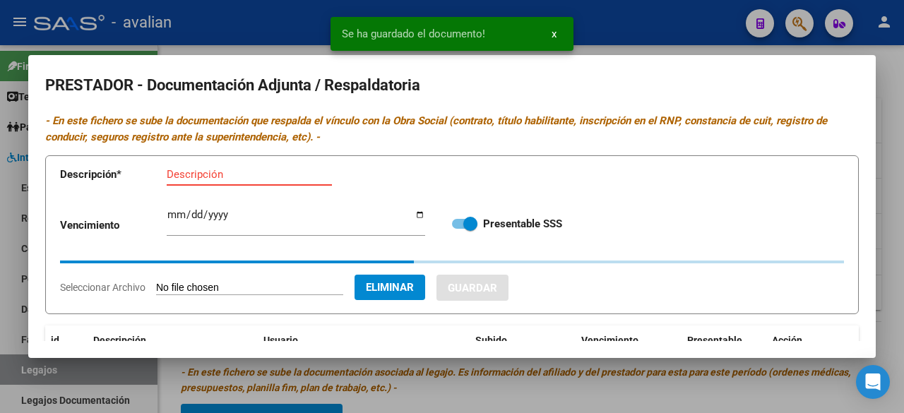
click at [287, 170] on input "Descripción" at bounding box center [249, 174] width 165 height 13
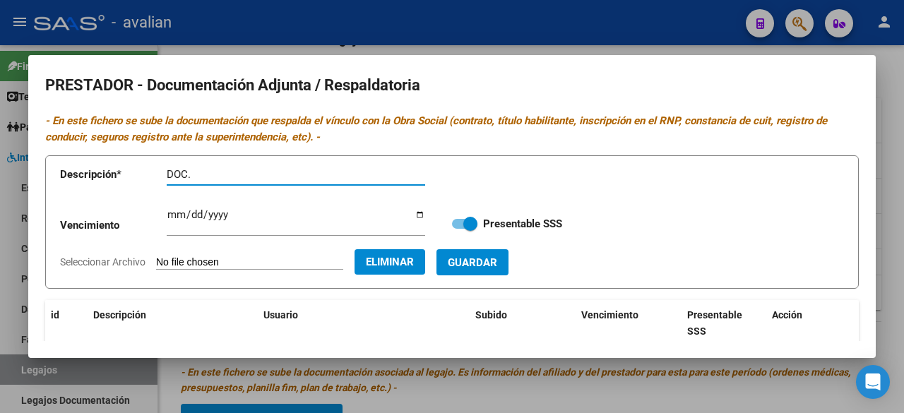
paste input "TESTA [PERSON_NAME]"
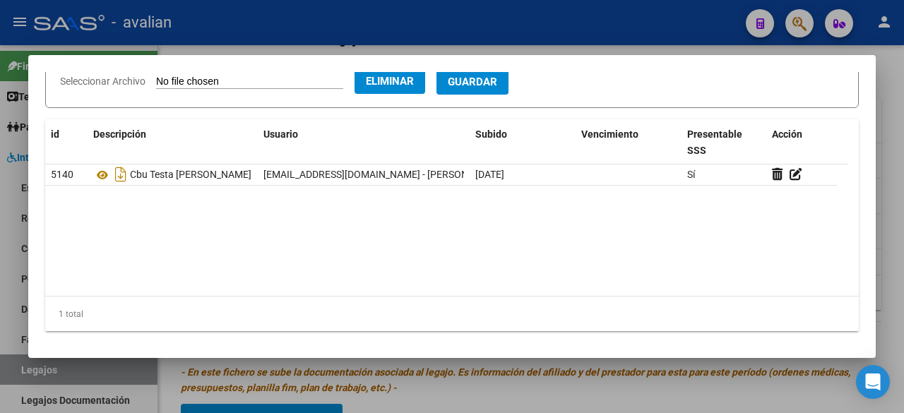
type input "DOC. TESTA [PERSON_NAME]"
click at [497, 77] on span "Guardar" at bounding box center [472, 82] width 49 height 13
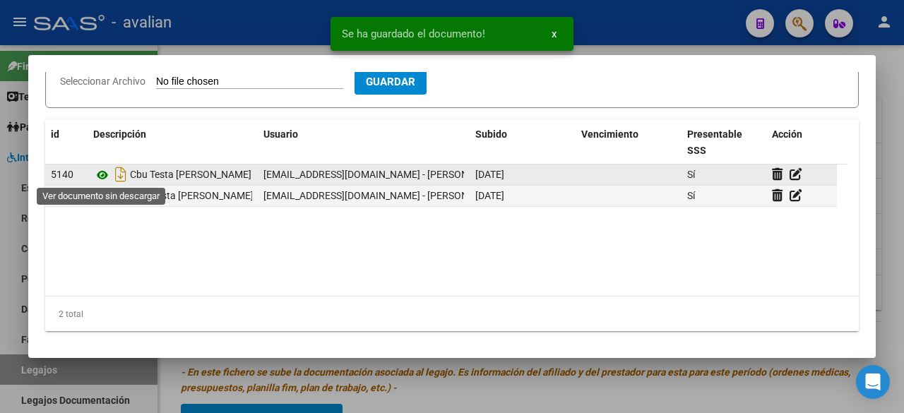
click at [107, 173] on icon at bounding box center [102, 175] width 18 height 17
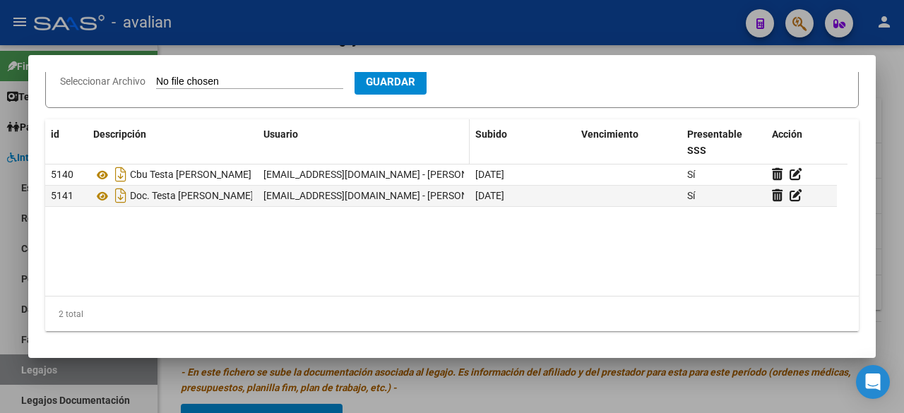
scroll to position [40, 0]
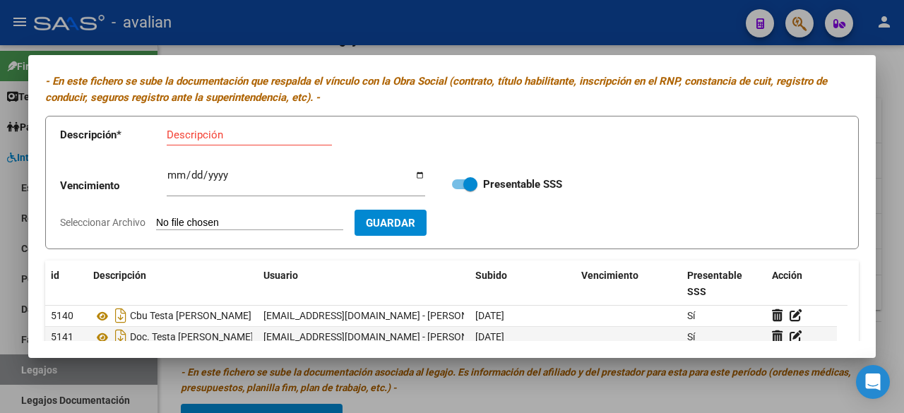
click at [534, 20] on div at bounding box center [452, 206] width 904 height 413
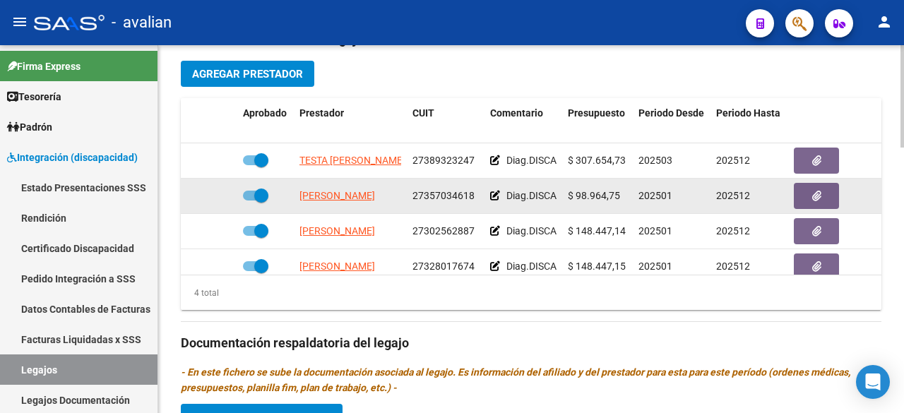
click at [249, 196] on span at bounding box center [255, 196] width 25 height 10
click at [249, 201] on input "checkbox" at bounding box center [249, 201] width 1 height 1
checkbox input "false"
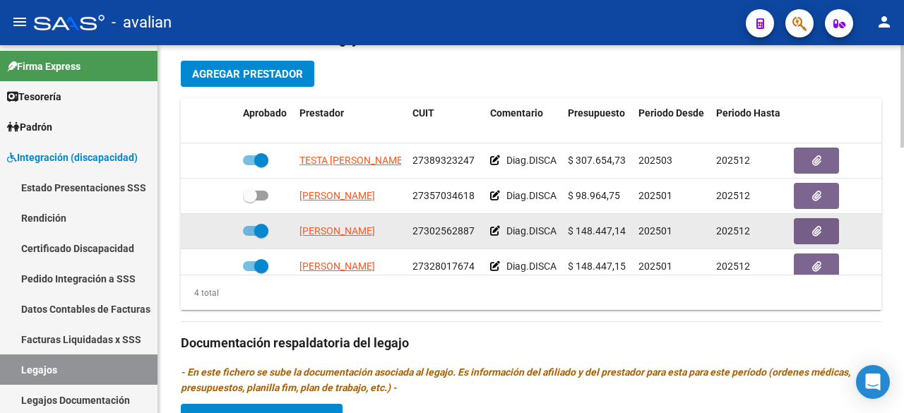
click at [253, 231] on span at bounding box center [255, 231] width 25 height 10
click at [250, 236] on input "checkbox" at bounding box center [249, 236] width 1 height 1
checkbox input "false"
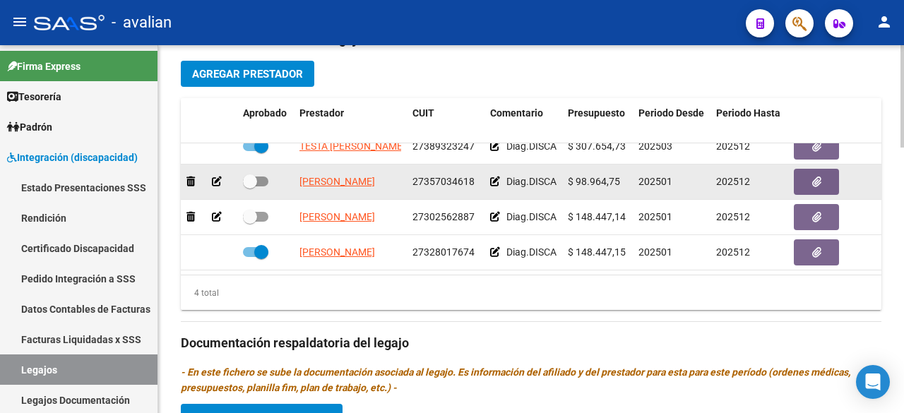
scroll to position [4, 0]
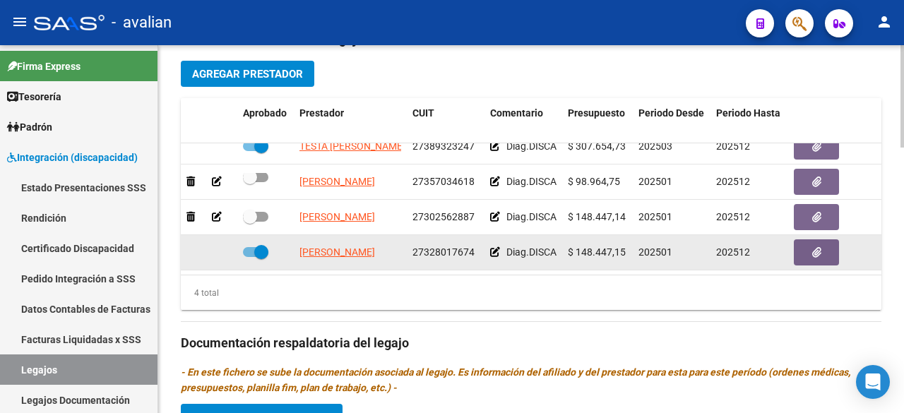
click at [254, 247] on span at bounding box center [255, 252] width 25 height 10
click at [250, 257] on input "checkbox" at bounding box center [249, 257] width 1 height 1
checkbox input "false"
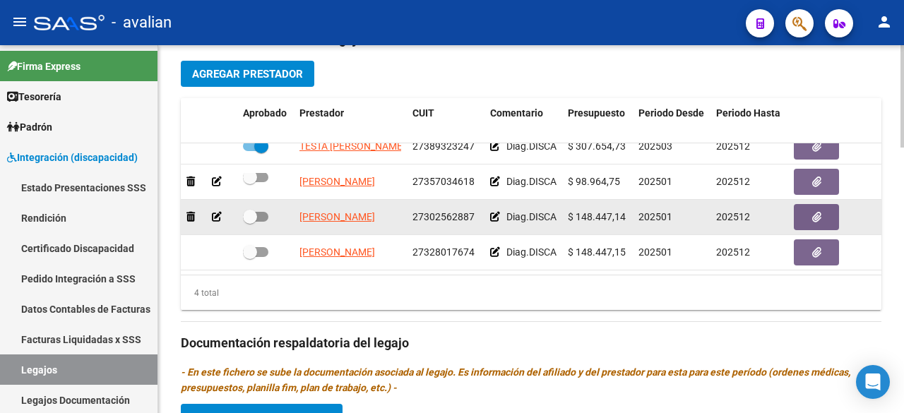
scroll to position [0, 0]
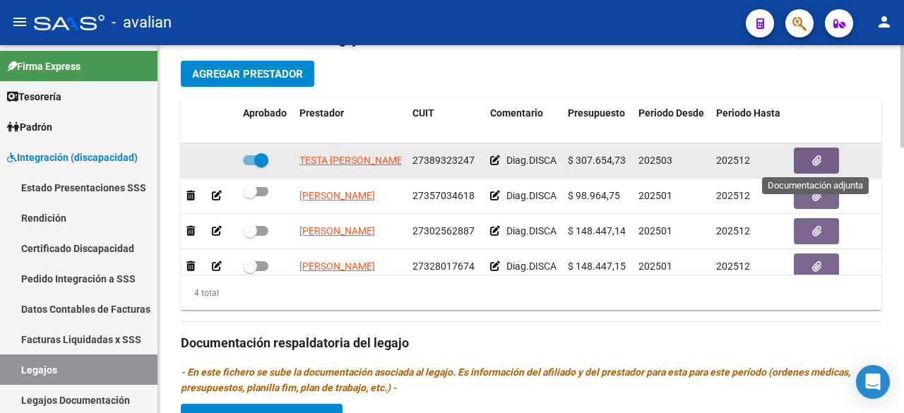
click at [808, 153] on button "button" at bounding box center [816, 161] width 45 height 26
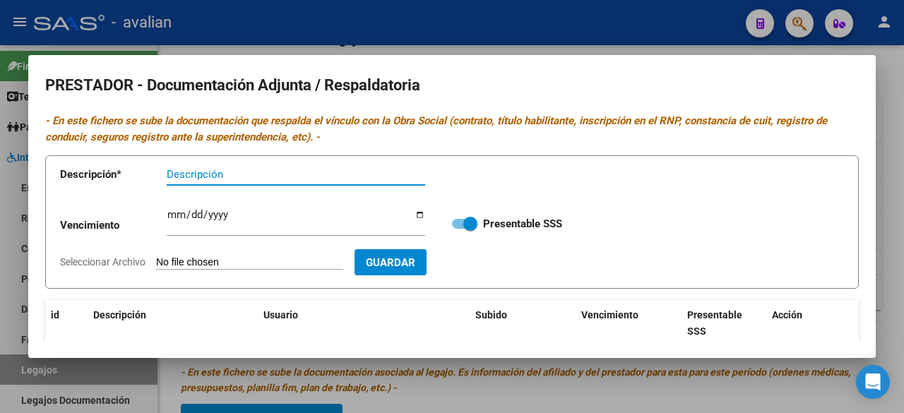
click at [538, 35] on div at bounding box center [452, 206] width 904 height 413
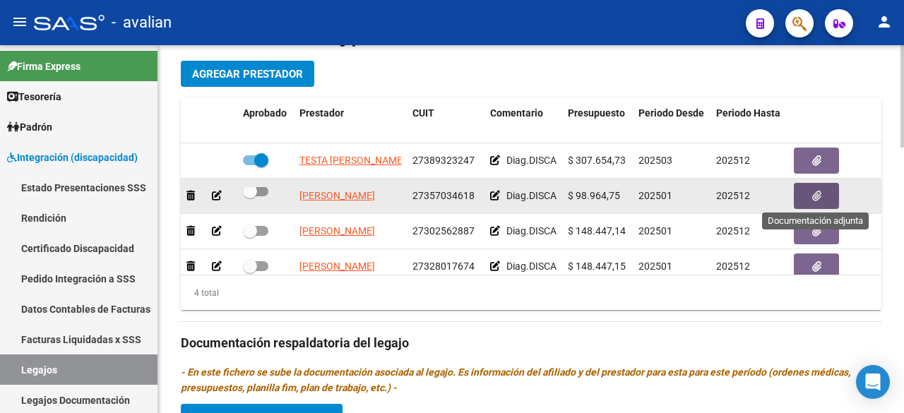
click at [829, 191] on button "button" at bounding box center [816, 196] width 45 height 26
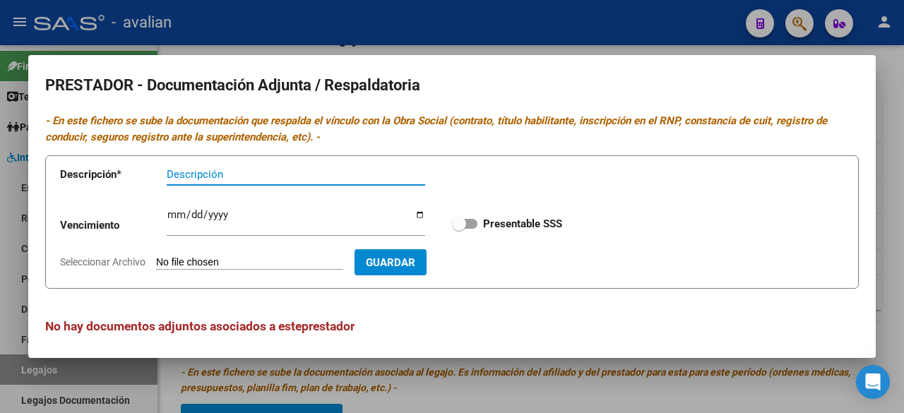
scroll to position [6, 0]
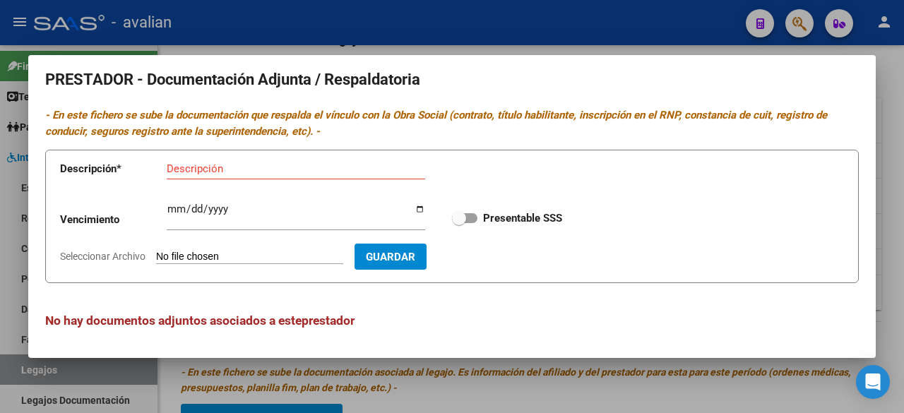
click at [577, 29] on div at bounding box center [452, 206] width 904 height 413
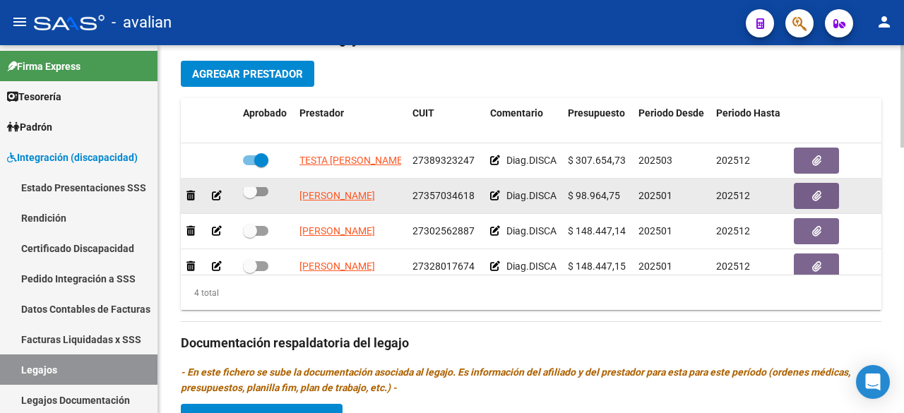
scroll to position [0, 19]
drag, startPoint x: 294, startPoint y: 191, endPoint x: 420, endPoint y: 204, distance: 127.1
click at [420, 204] on div "[PERSON_NAME] 27357034618 Diag.DISCAPACIDAD - Prestación autorizada: 60006005- …" at bounding box center [615, 196] width 869 height 35
click at [278, 199] on div at bounding box center [265, 192] width 45 height 18
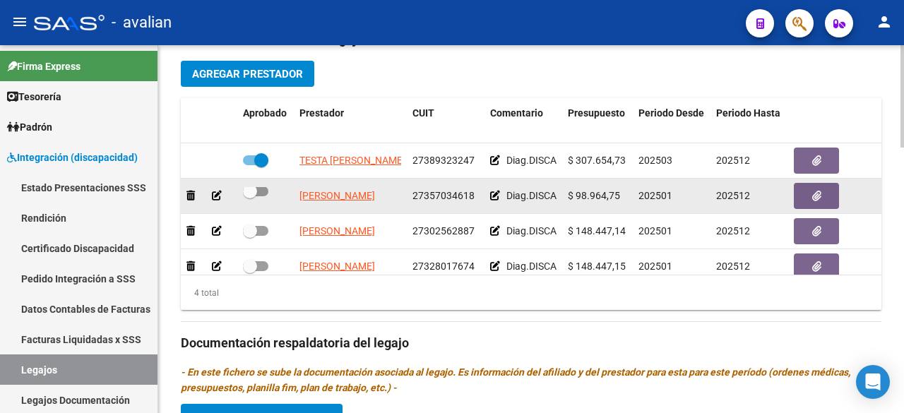
drag, startPoint x: 401, startPoint y: 197, endPoint x: 314, endPoint y: 191, distance: 87.8
click at [297, 197] on datatable-body-cell "[PERSON_NAME]" at bounding box center [350, 196] width 113 height 35
copy span "[PERSON_NAME]"
click at [808, 194] on button "button" at bounding box center [816, 196] width 45 height 26
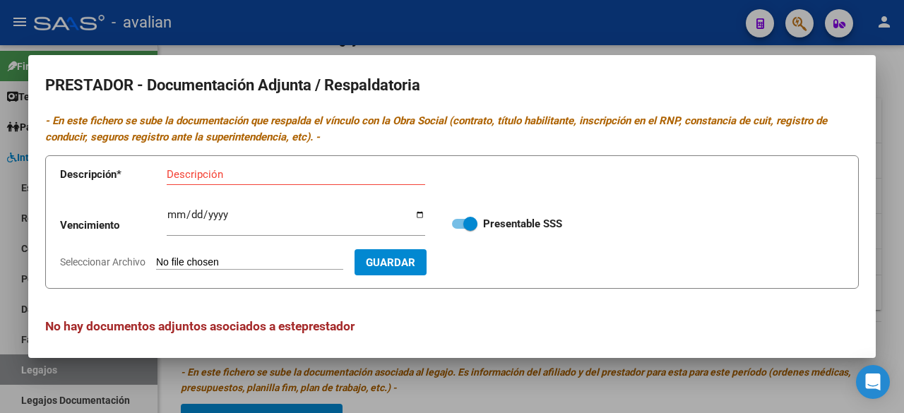
click at [256, 261] on input "Seleccionar Archivo" at bounding box center [249, 262] width 187 height 13
type input "C:\fakepath\DOC. [PERSON_NAME].pdf"
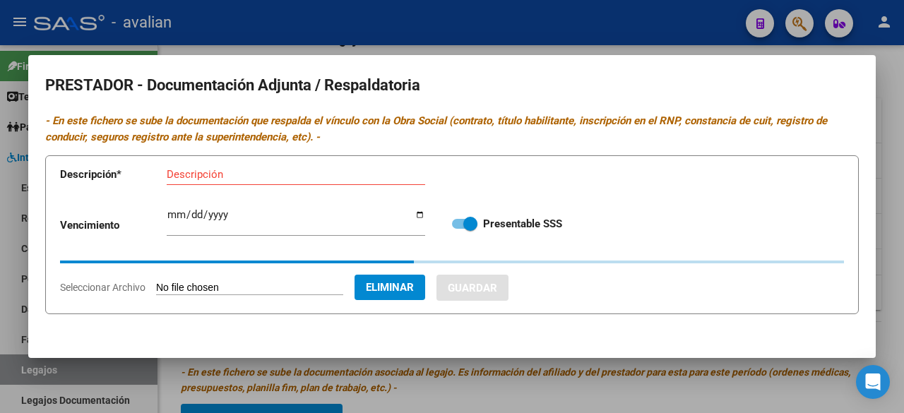
click at [290, 176] on input "Descripción" at bounding box center [296, 174] width 259 height 13
paste input "[PERSON_NAME]"
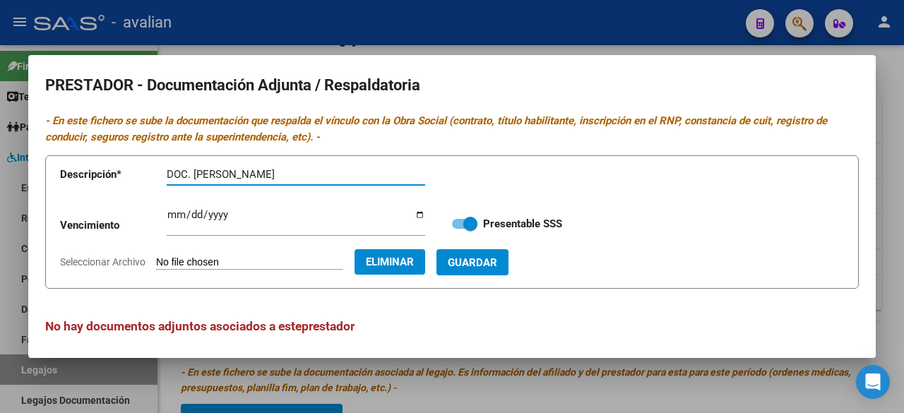
type input "DOC. [PERSON_NAME]"
click at [492, 256] on span "Guardar" at bounding box center [472, 262] width 49 height 13
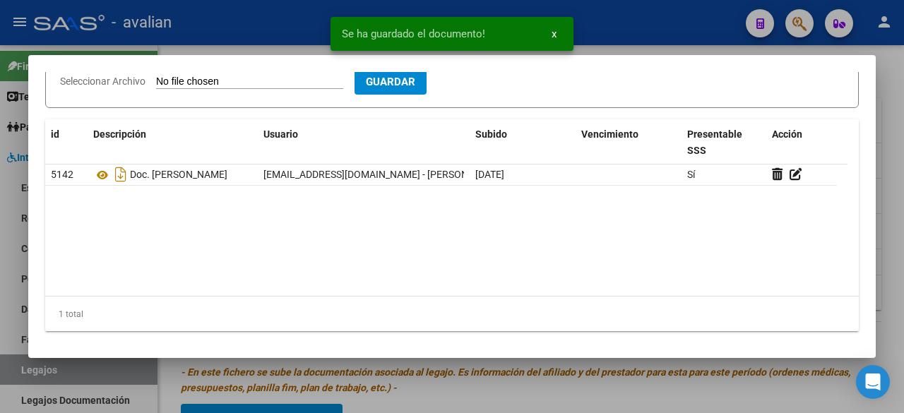
scroll to position [40, 0]
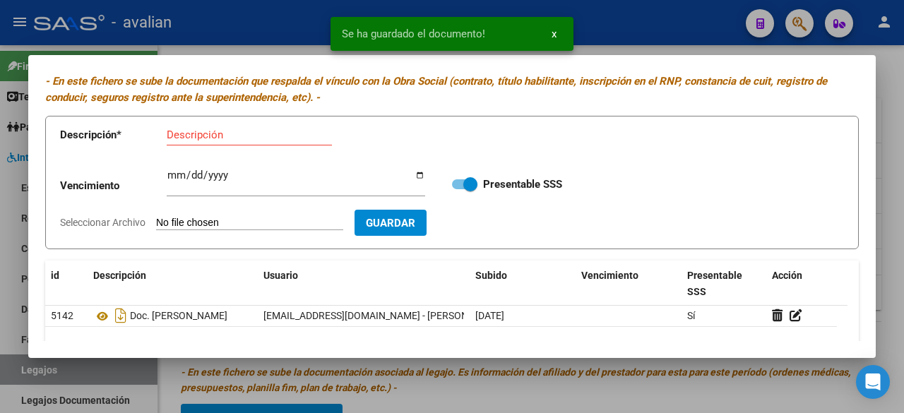
click at [213, 220] on input "Seleccionar Archivo" at bounding box center [249, 223] width 187 height 13
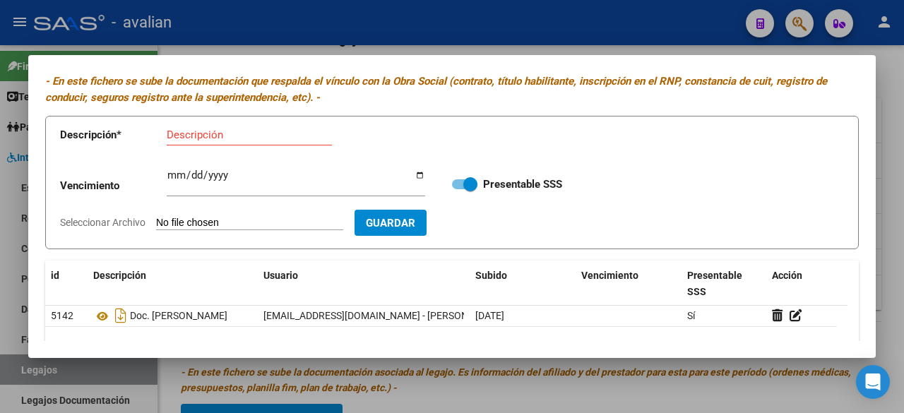
type input "C:\fakepath\CBU [PERSON_NAME].jpg"
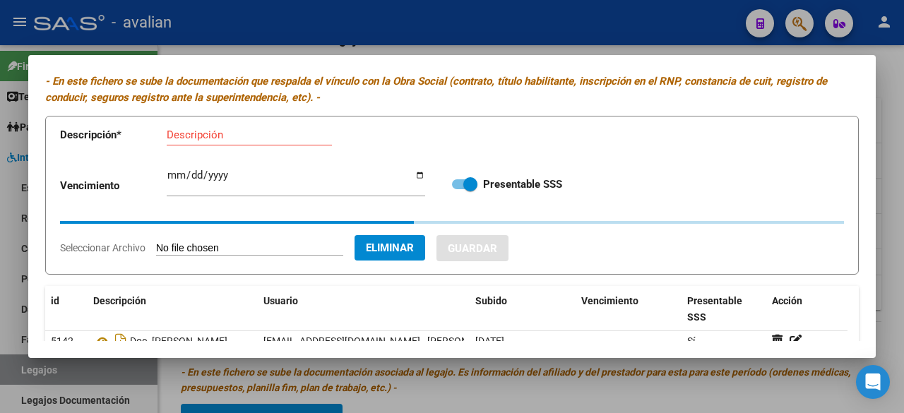
click at [273, 137] on input "Descripción" at bounding box center [249, 135] width 165 height 13
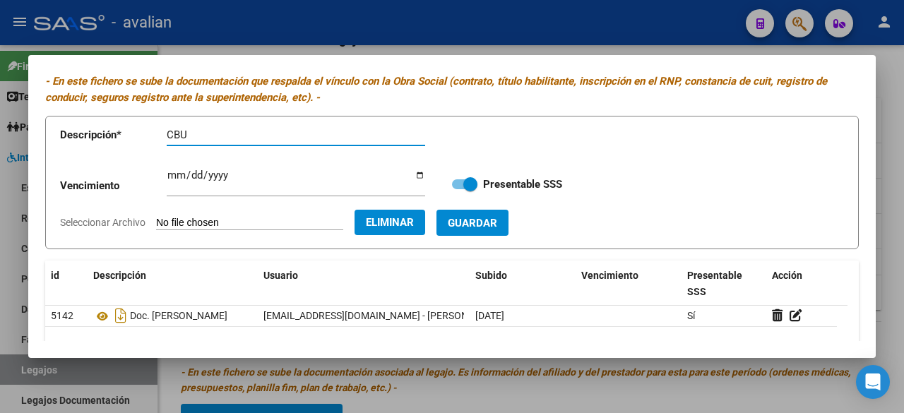
paste input "[PERSON_NAME]"
type input "CBU [PERSON_NAME]"
click at [497, 223] on span "Guardar" at bounding box center [472, 223] width 49 height 13
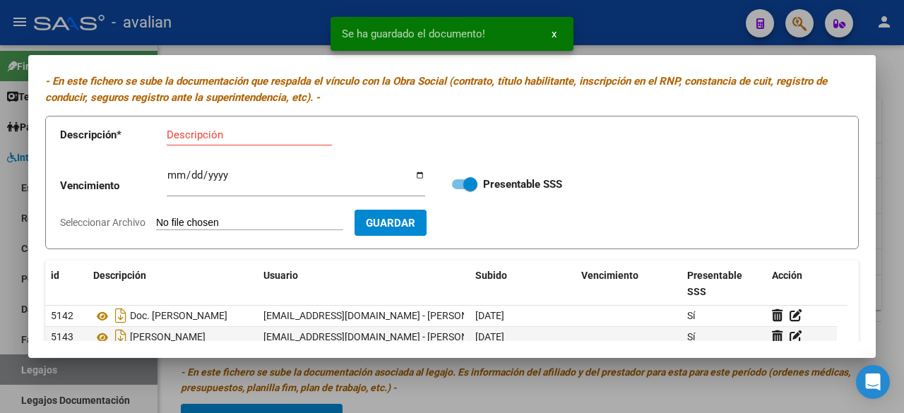
click at [268, 222] on input "Seleccionar Archivo" at bounding box center [249, 223] width 187 height 13
type input "C:\fakepath\RNP [PERSON_NAME].jpg"
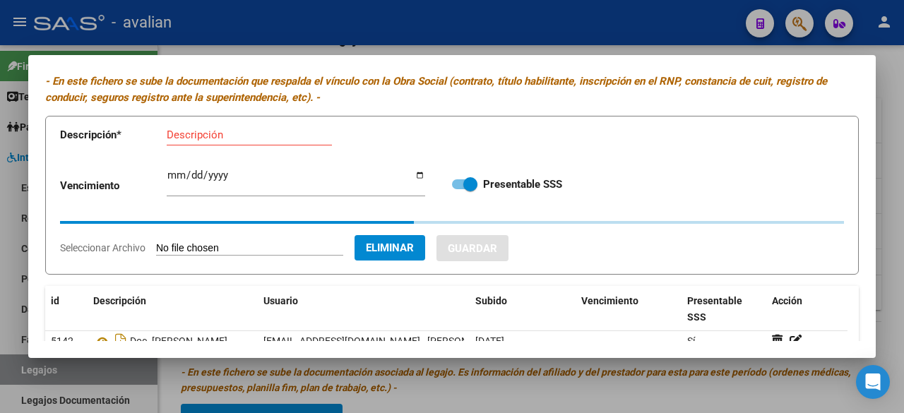
click at [228, 130] on input "Descripción" at bounding box center [249, 135] width 165 height 13
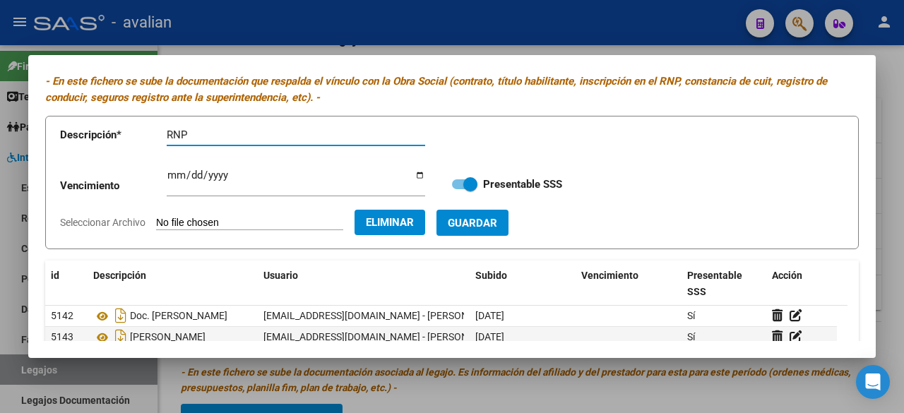
paste input "[PERSON_NAME]"
type input "RNP [PERSON_NAME]"
click at [497, 221] on span "Guardar" at bounding box center [472, 223] width 49 height 13
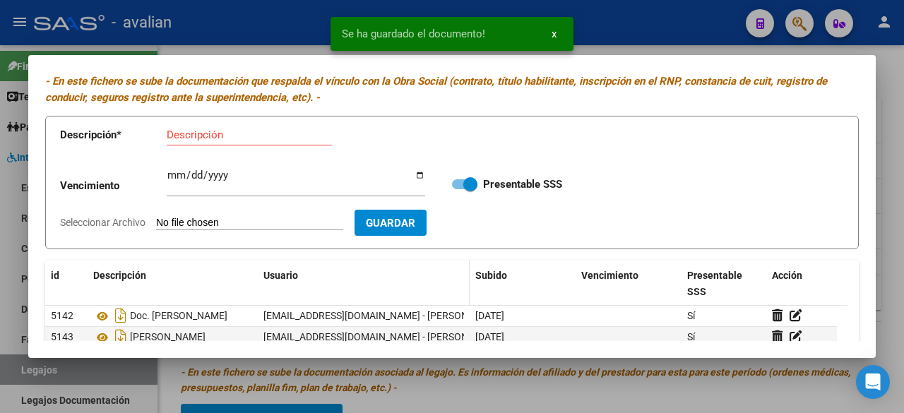
scroll to position [181, 0]
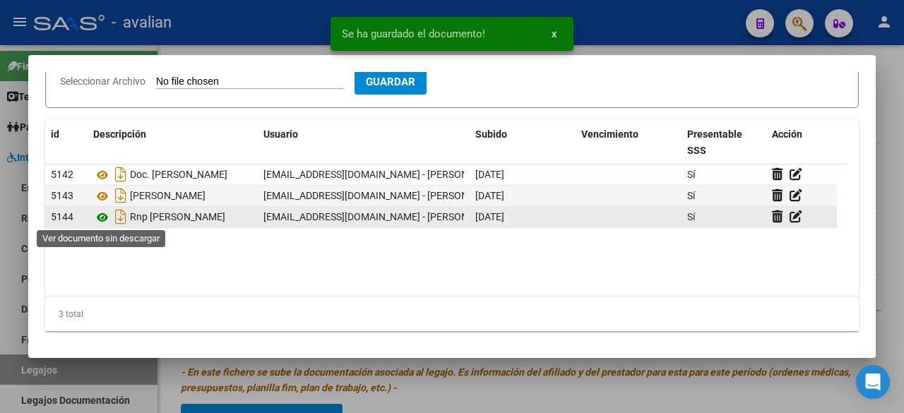
click at [100, 215] on icon at bounding box center [102, 217] width 18 height 17
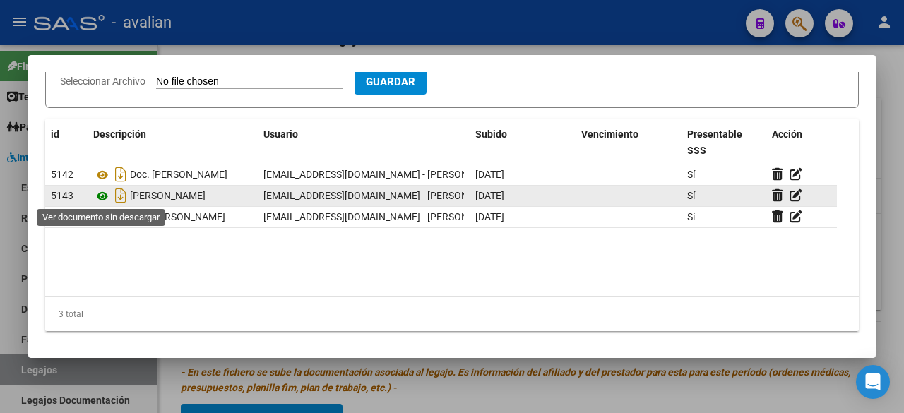
click at [103, 192] on icon at bounding box center [102, 196] width 18 height 17
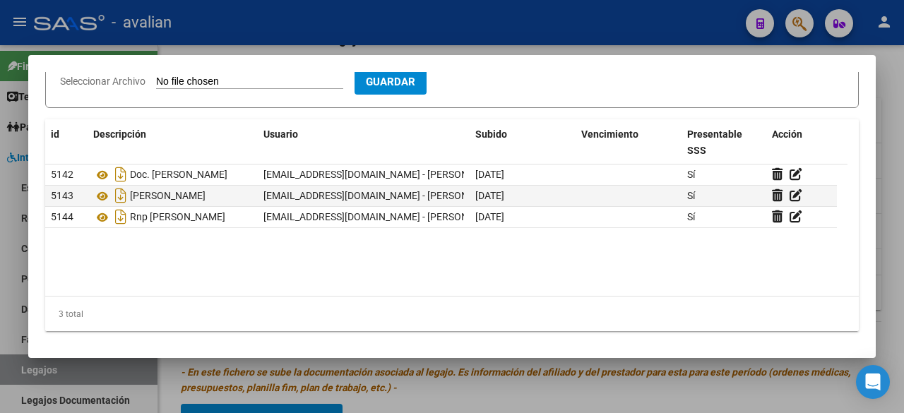
click at [523, 26] on div at bounding box center [452, 206] width 904 height 413
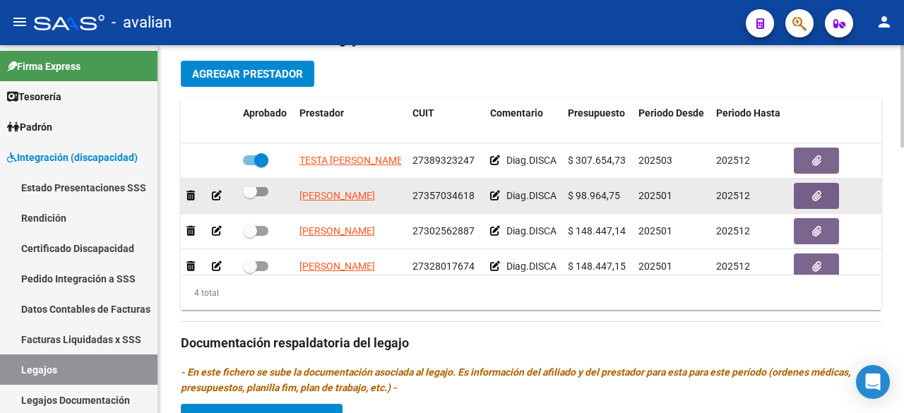
click at [263, 191] on span at bounding box center [255, 192] width 25 height 10
click at [250, 196] on input "checkbox" at bounding box center [249, 196] width 1 height 1
checkbox input "true"
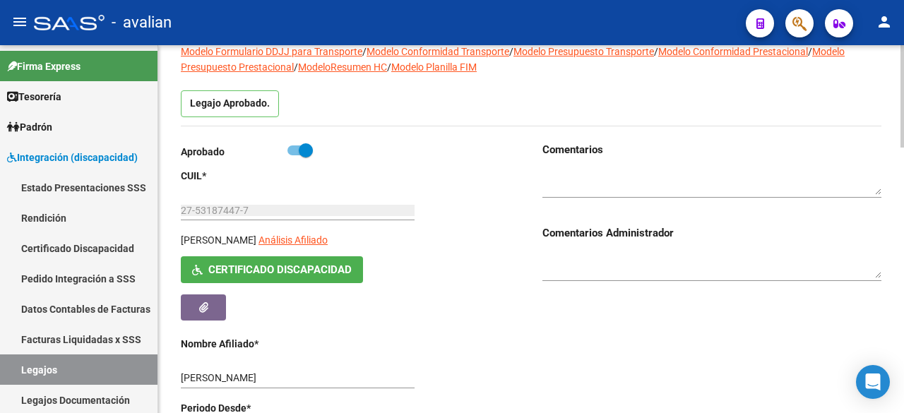
scroll to position [0, 0]
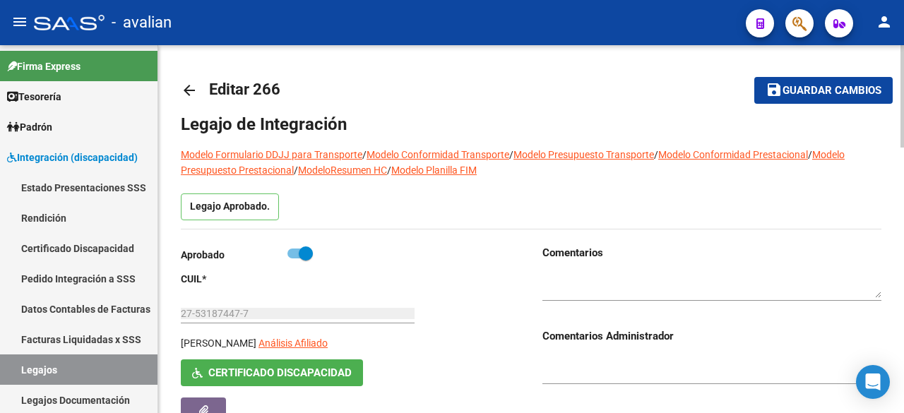
click at [796, 94] on span "Guardar cambios" at bounding box center [832, 91] width 99 height 13
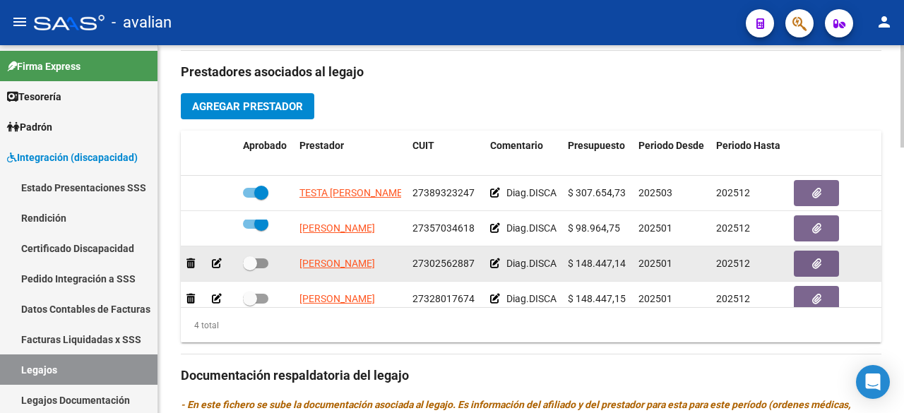
scroll to position [0, 4]
drag, startPoint x: 298, startPoint y: 264, endPoint x: 413, endPoint y: 267, distance: 114.5
click at [413, 267] on div "[PERSON_NAME] 27302562887 Diag.DISCAPACIDAD - Prestación autorizada: 60006004- …" at bounding box center [615, 264] width 869 height 35
copy span "[PERSON_NAME]"
click at [804, 265] on button "button" at bounding box center [816, 264] width 45 height 26
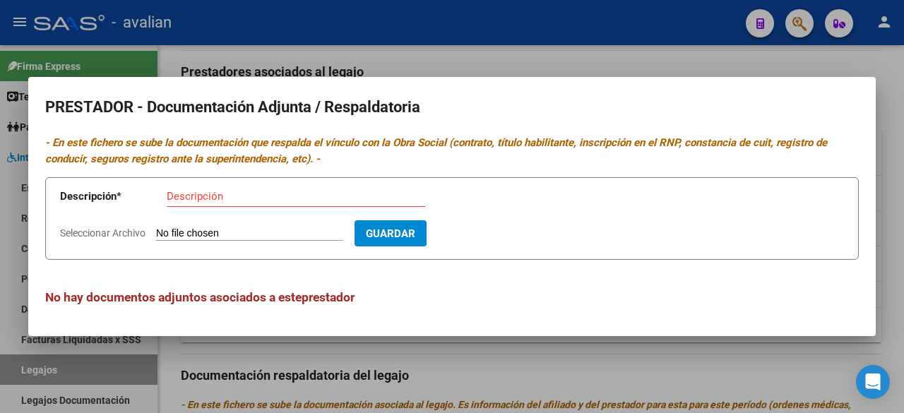
click at [254, 231] on input "Seleccionar Archivo" at bounding box center [249, 234] width 187 height 13
type input "C:\fakepath\DOC. [PERSON_NAME].pdf"
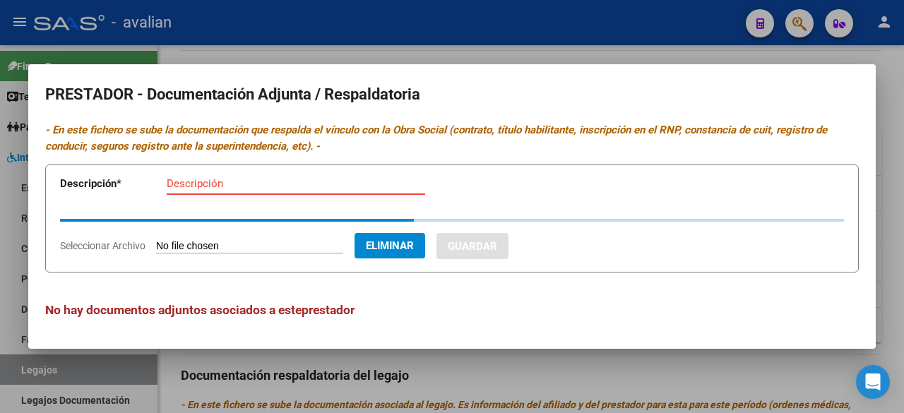
click at [252, 179] on input "Descripción" at bounding box center [296, 183] width 259 height 13
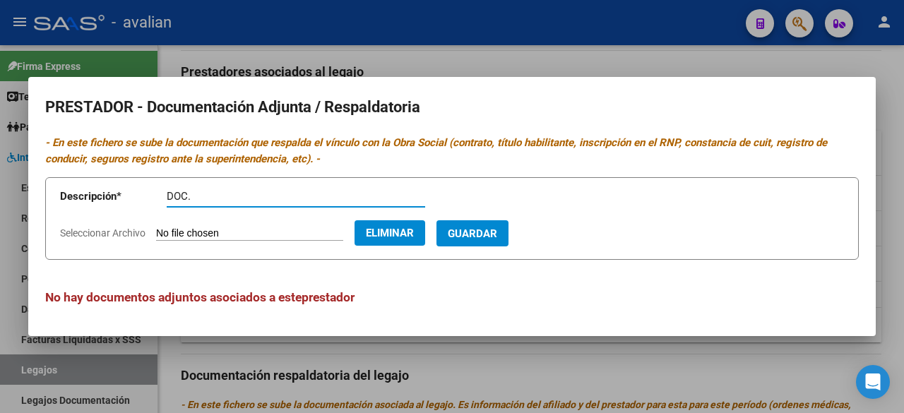
paste input "[PERSON_NAME]"
type input "DOC. [PERSON_NAME]"
click at [497, 234] on span "Guardar" at bounding box center [472, 234] width 49 height 13
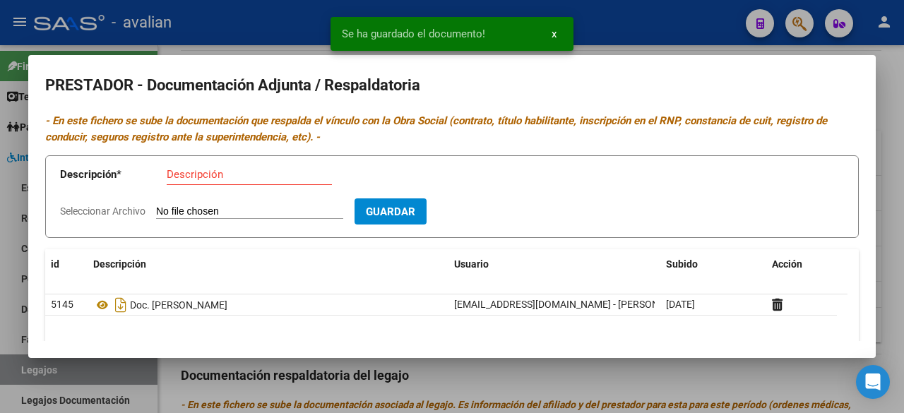
click at [256, 213] on input "Seleccionar Archivo" at bounding box center [249, 212] width 187 height 13
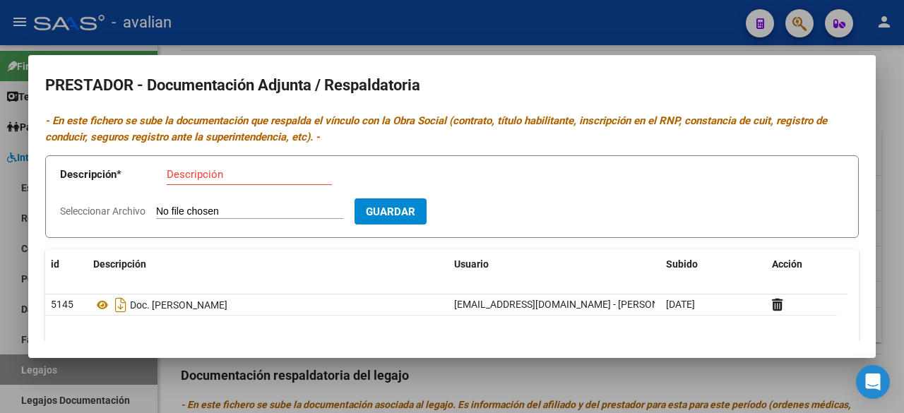
type input "C:\fakepath\CBU [PERSON_NAME].jpg"
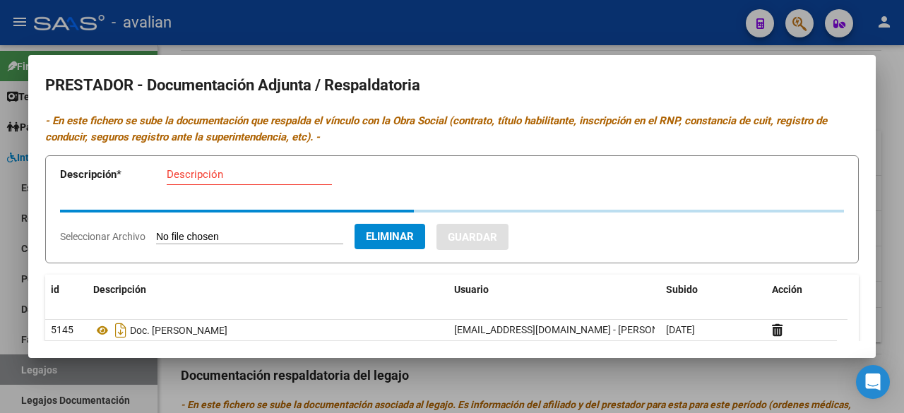
click at [191, 179] on input "Descripción" at bounding box center [249, 174] width 165 height 13
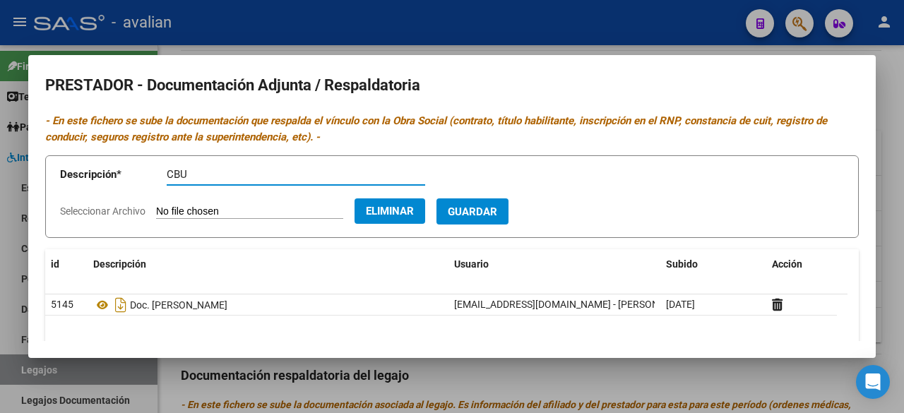
paste input "[PERSON_NAME]"
type input "CBU [PERSON_NAME]"
click at [509, 203] on button "Guardar" at bounding box center [473, 212] width 72 height 26
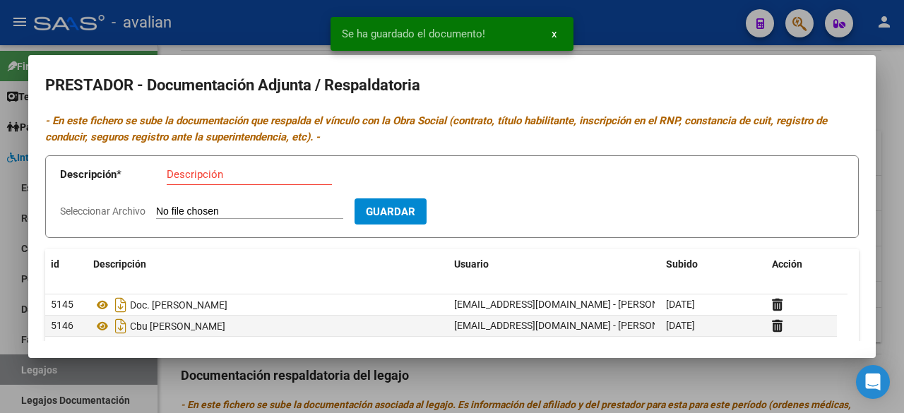
click at [270, 213] on input "Seleccionar Archivo" at bounding box center [249, 212] width 187 height 13
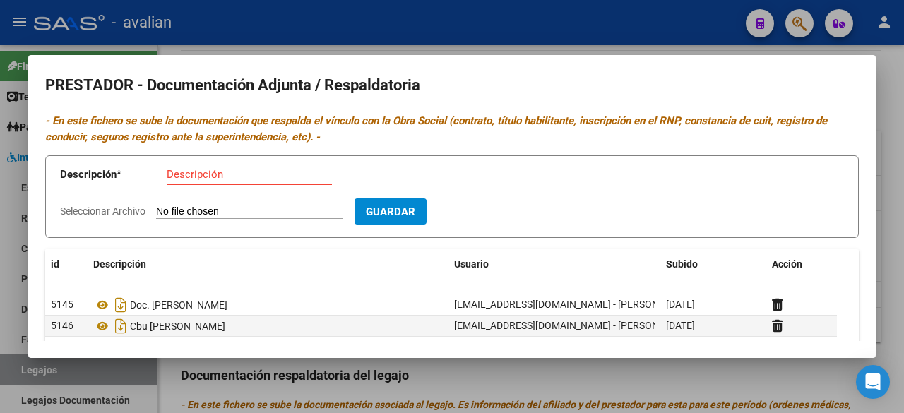
type input "C:\fakepath\RNP [PERSON_NAME].jpg"
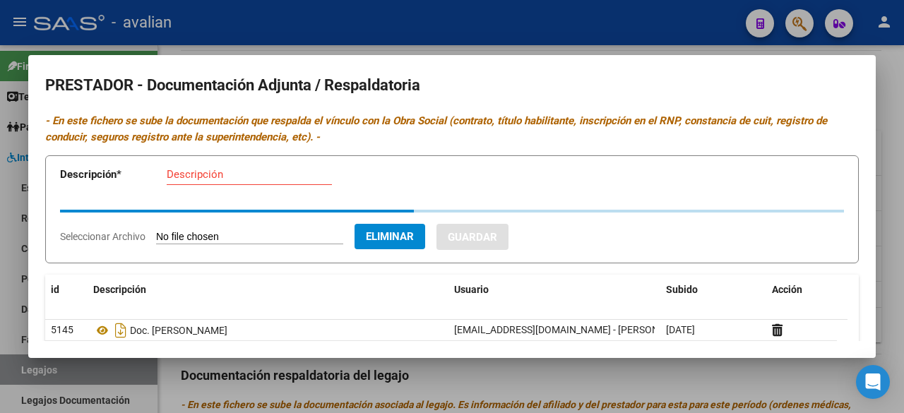
click at [286, 171] on input "Descripción" at bounding box center [249, 174] width 165 height 13
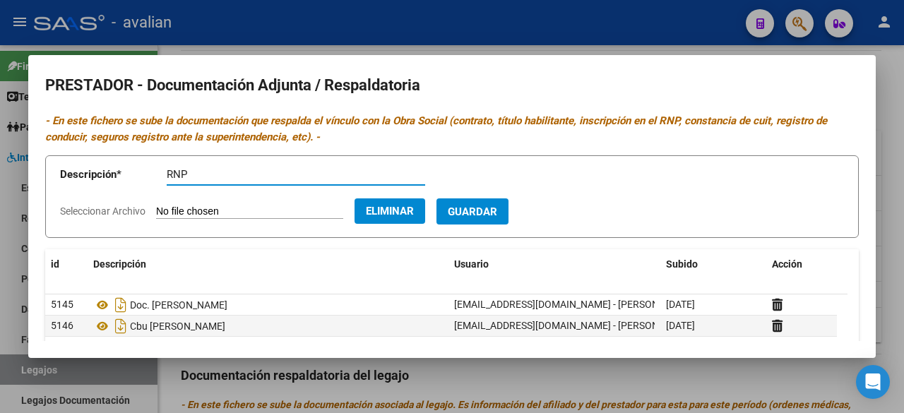
paste input "[PERSON_NAME]"
type input "RNP [PERSON_NAME]"
click at [497, 213] on span "Guardar" at bounding box center [472, 212] width 49 height 13
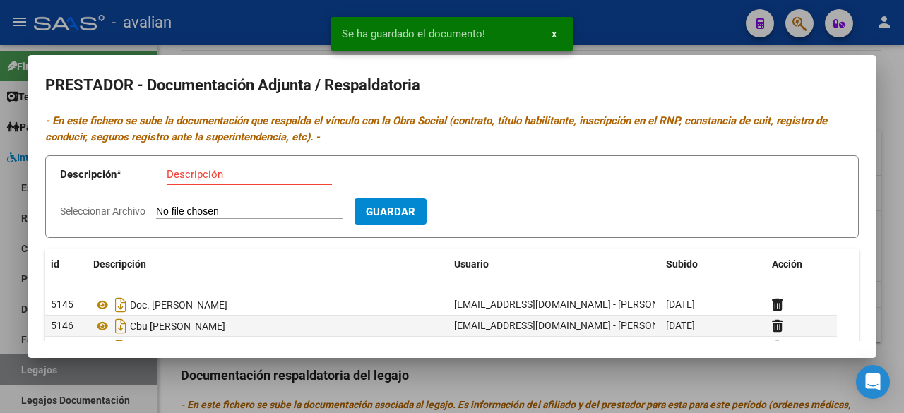
scroll to position [71, 0]
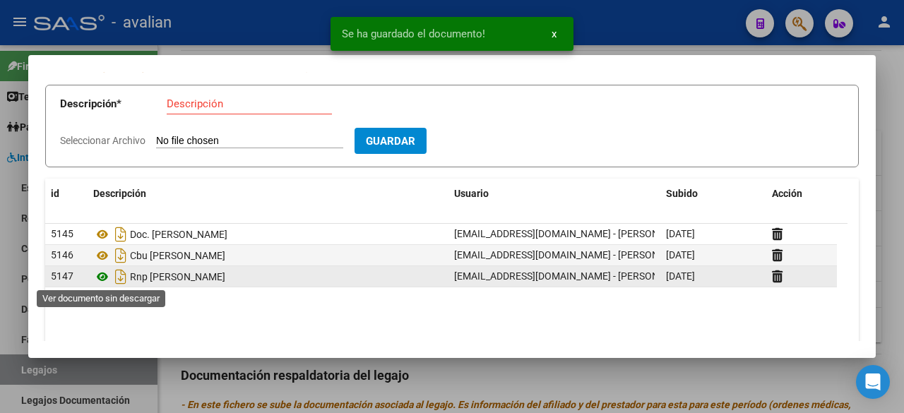
click at [98, 279] on icon at bounding box center [102, 276] width 18 height 17
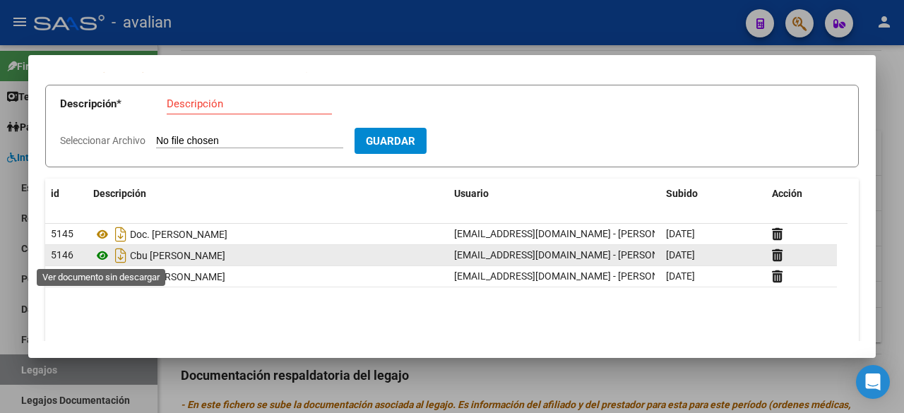
click at [102, 252] on icon at bounding box center [102, 255] width 18 height 17
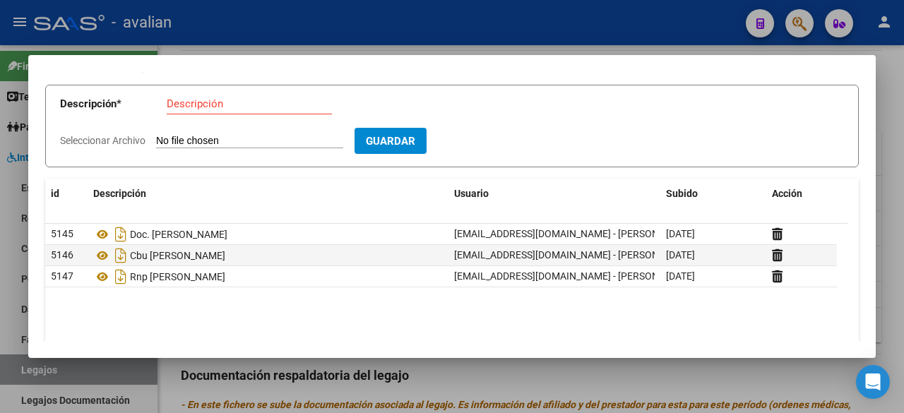
scroll to position [0, 0]
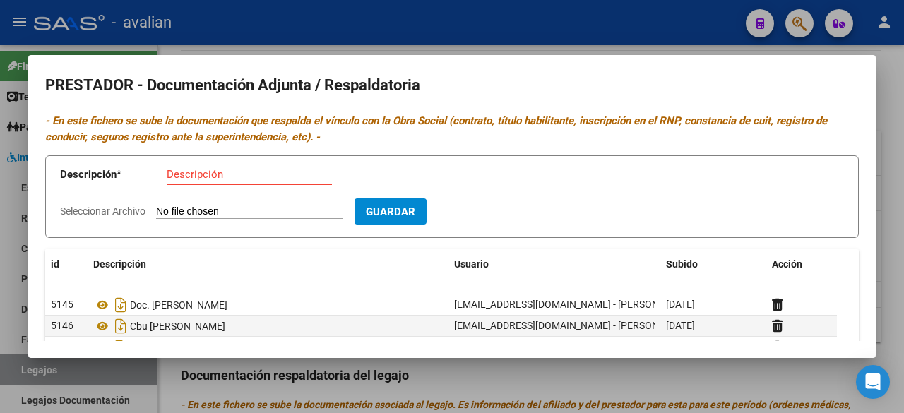
click at [619, 24] on div at bounding box center [452, 206] width 904 height 413
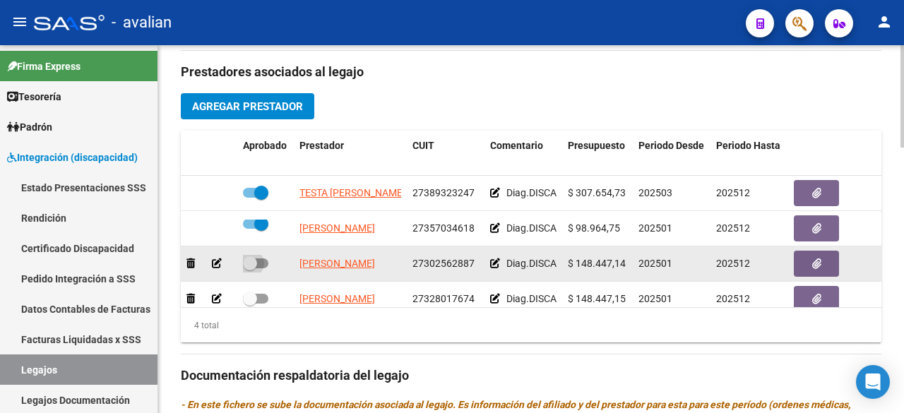
click at [263, 267] on label at bounding box center [255, 263] width 25 height 17
click at [250, 268] on input "checkbox" at bounding box center [249, 268] width 1 height 1
checkbox input "true"
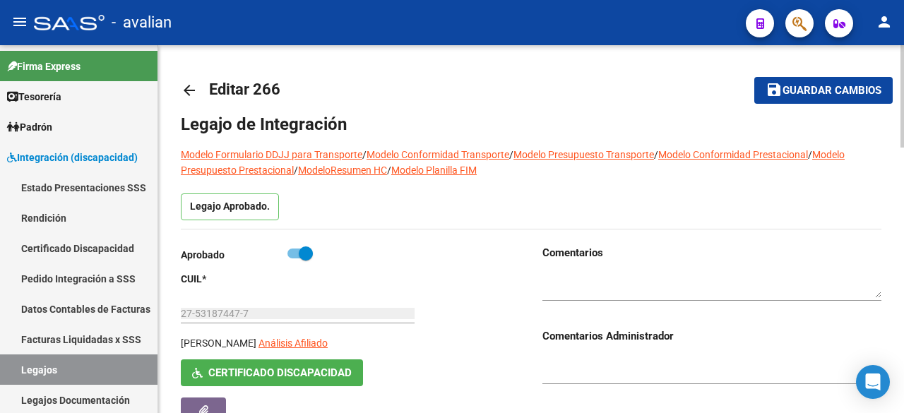
click at [772, 100] on button "save Guardar cambios" at bounding box center [824, 90] width 138 height 26
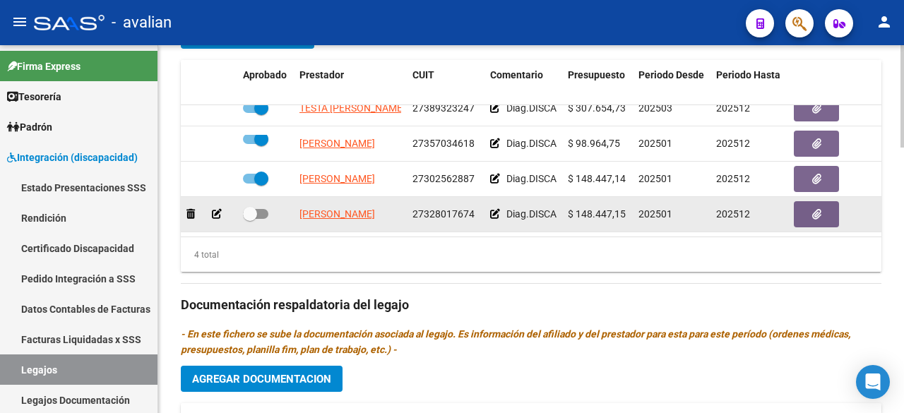
scroll to position [0, 22]
drag, startPoint x: 295, startPoint y: 196, endPoint x: 411, endPoint y: 206, distance: 115.6
click at [411, 206] on div "[PERSON_NAME] 27328017674 Diag.DISCAPACIDAD - Prestación autorizada: 60006008- …" at bounding box center [615, 214] width 869 height 35
copy span "[PERSON_NAME]"
click at [825, 201] on button "button" at bounding box center [816, 214] width 45 height 26
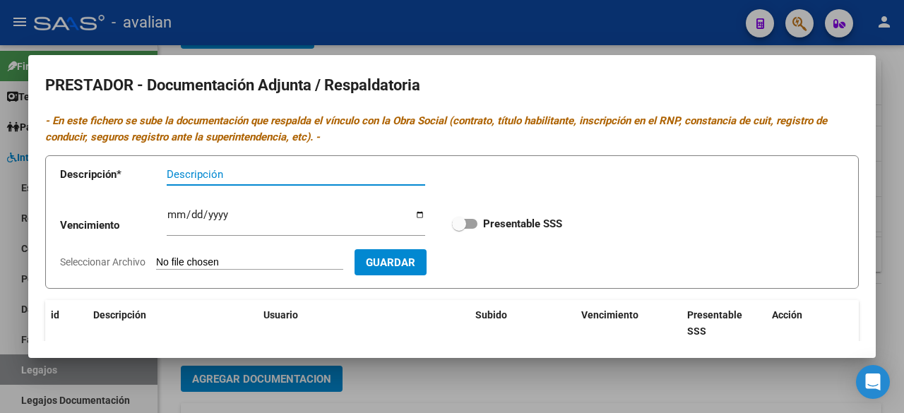
click at [264, 264] on input "Seleccionar Archivo" at bounding box center [249, 262] width 187 height 13
type input "C:\fakepath\DOC. [PERSON_NAME].pdf"
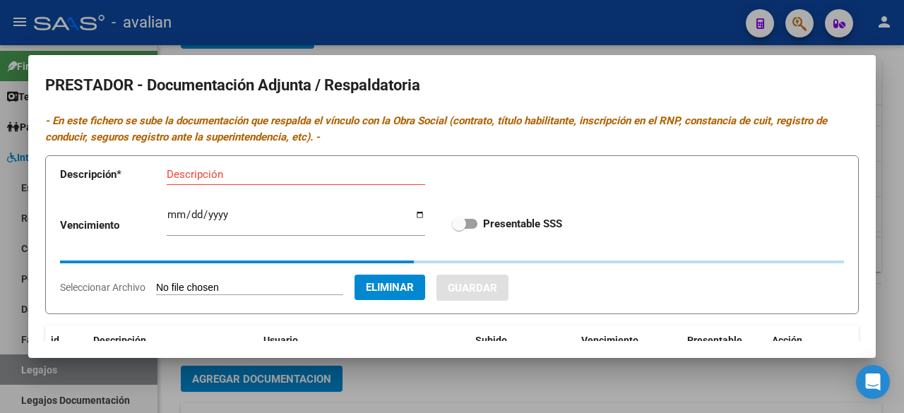
click at [201, 173] on input "Descripción" at bounding box center [296, 174] width 259 height 13
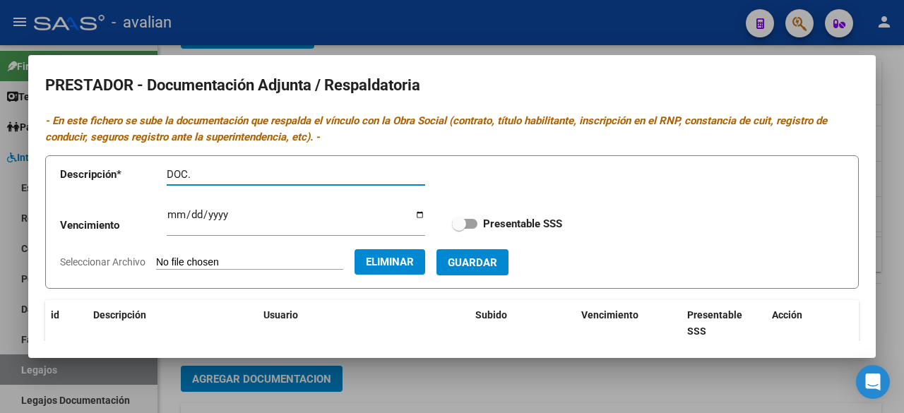
paste input "[PERSON_NAME]"
type input "DOC. [PERSON_NAME]"
click at [464, 219] on span at bounding box center [464, 224] width 25 height 10
click at [459, 229] on input "Presentable SSS" at bounding box center [459, 229] width 1 height 1
checkbox input "true"
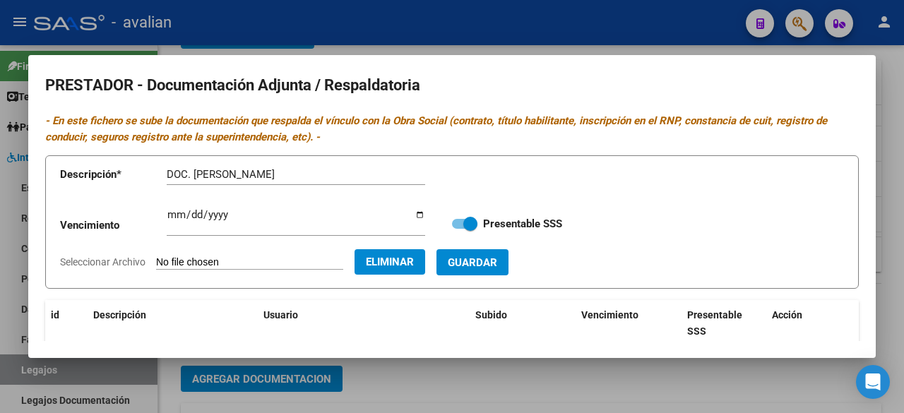
click at [497, 261] on span "Guardar" at bounding box center [472, 262] width 49 height 13
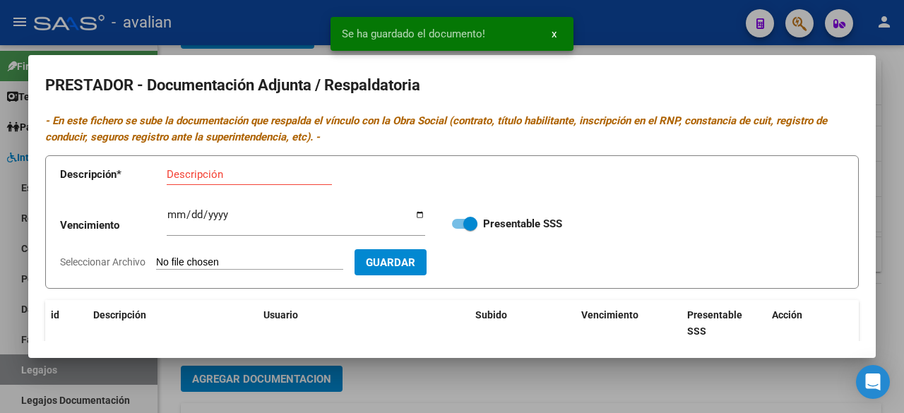
click at [267, 261] on input "Seleccionar Archivo" at bounding box center [249, 262] width 187 height 13
type input "C:\fakepath\CBU [PERSON_NAME].jpg"
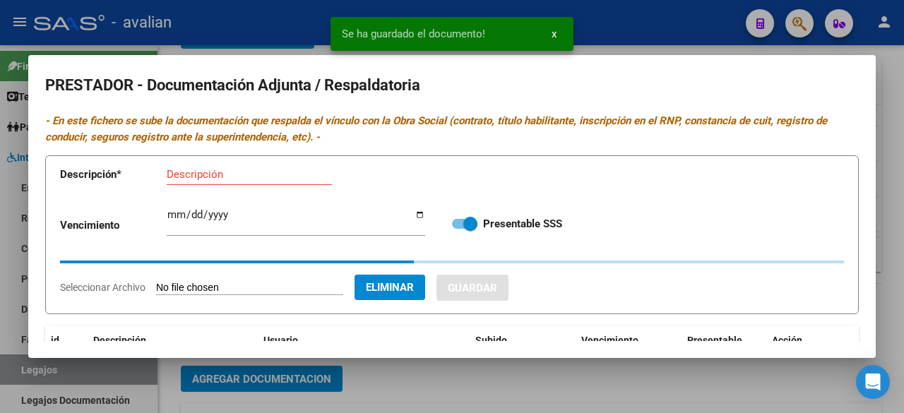
click at [286, 176] on input "Descripción" at bounding box center [249, 174] width 165 height 13
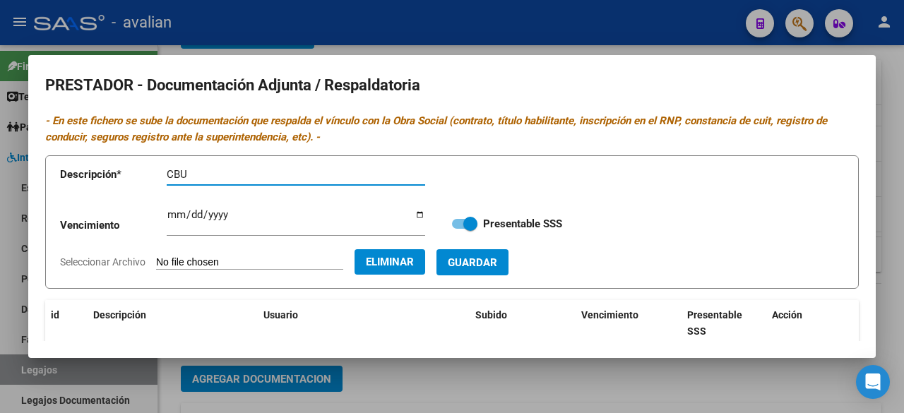
paste input "[PERSON_NAME]"
type input "CBU [PERSON_NAME]"
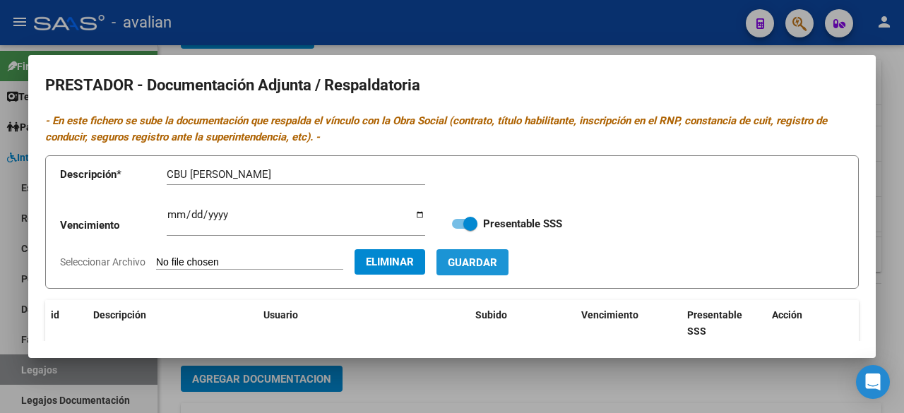
click at [497, 256] on span "Guardar" at bounding box center [472, 262] width 49 height 13
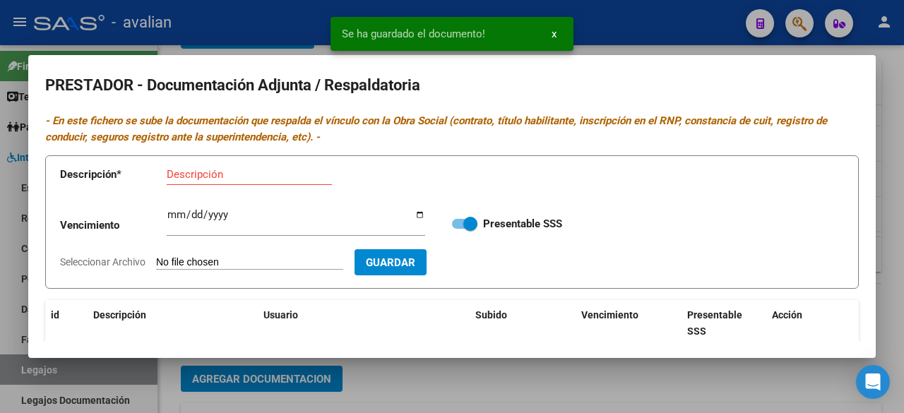
click at [254, 259] on input "Seleccionar Archivo" at bounding box center [249, 262] width 187 height 13
type input "C:\fakepath\RNP [PERSON_NAME].jpg"
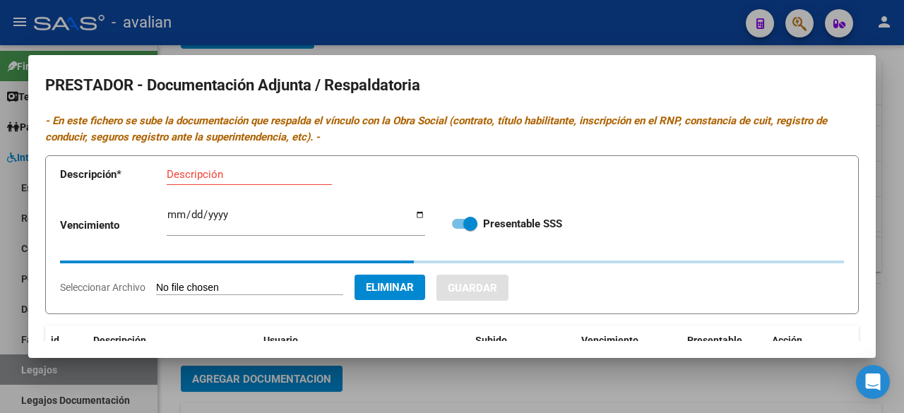
click at [310, 179] on input "Descripción" at bounding box center [249, 174] width 165 height 13
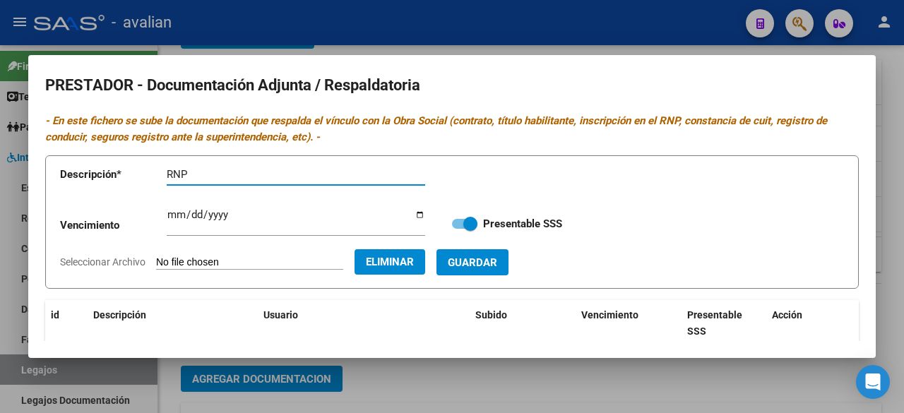
paste input "[PERSON_NAME]"
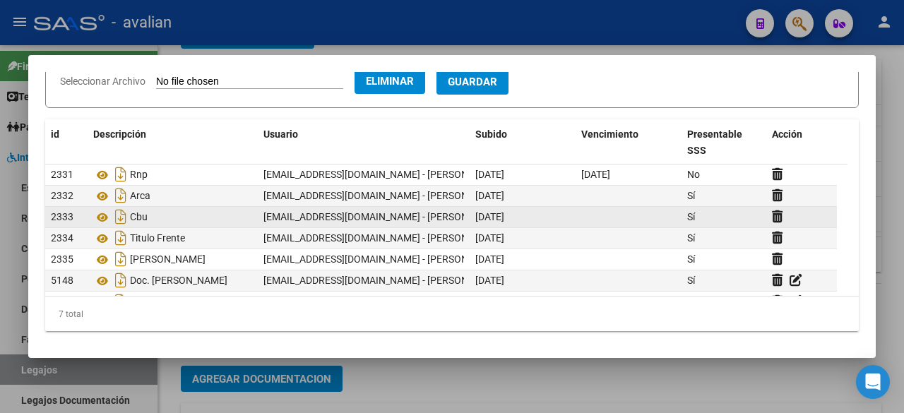
scroll to position [33, 0]
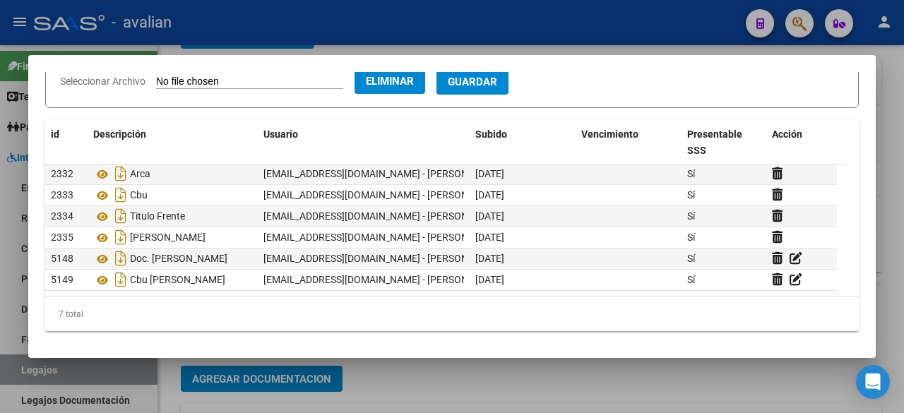
type input "RNP [PERSON_NAME]"
click at [414, 83] on span "Eliminar" at bounding box center [390, 81] width 48 height 13
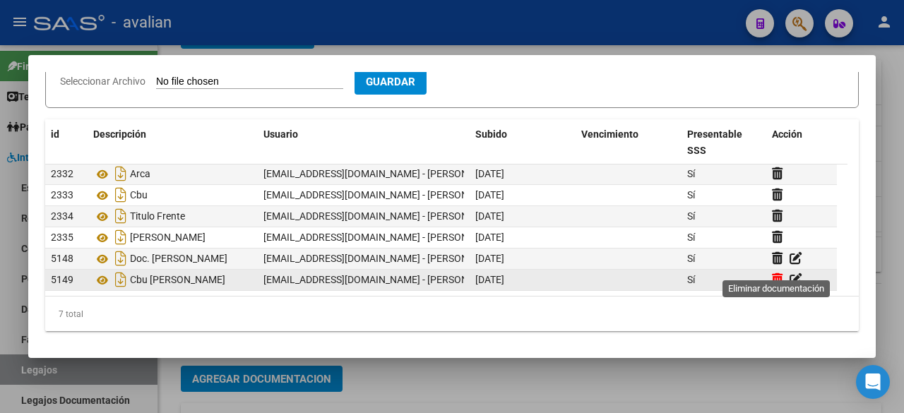
click at [778, 273] on icon at bounding box center [777, 279] width 11 height 13
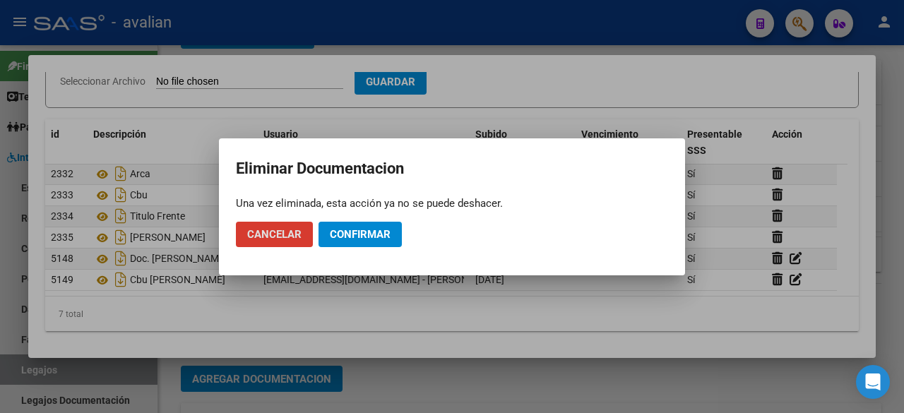
click at [348, 238] on span "Confirmar" at bounding box center [360, 234] width 61 height 13
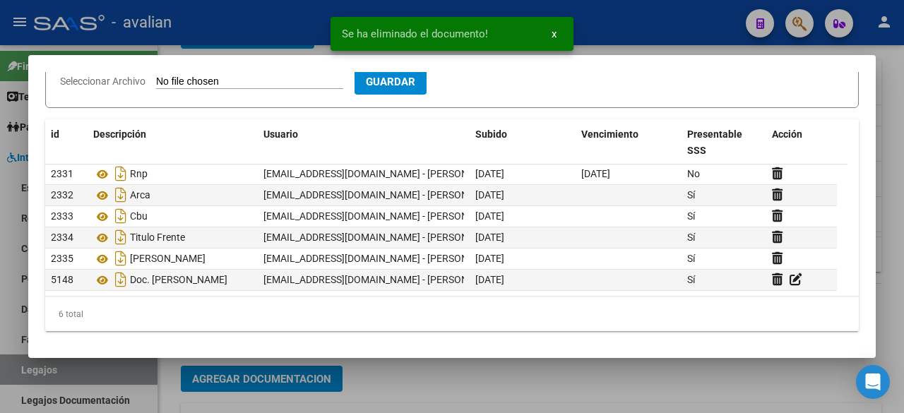
scroll to position [11, 0]
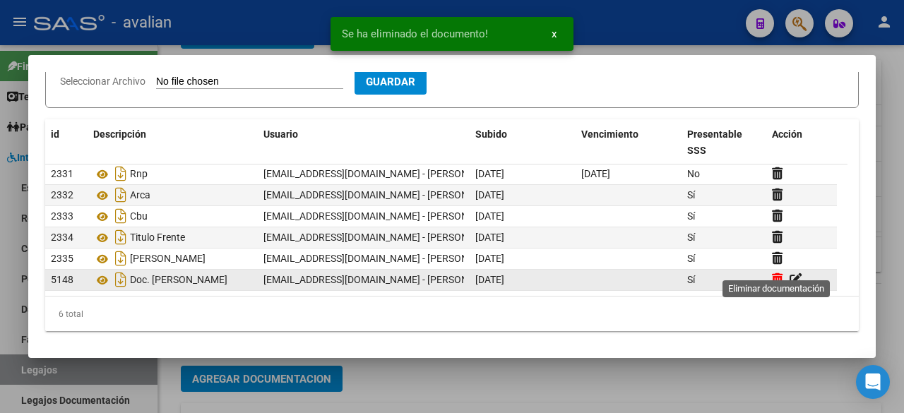
click at [774, 273] on icon at bounding box center [777, 279] width 11 height 13
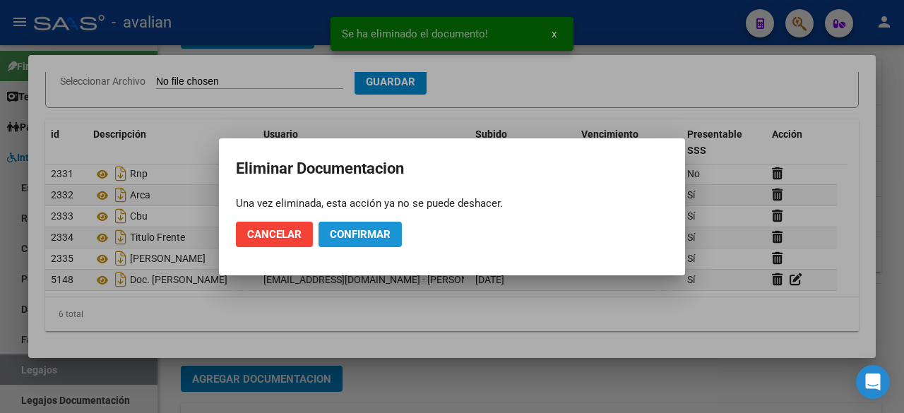
click at [336, 240] on span "Confirmar" at bounding box center [360, 234] width 61 height 13
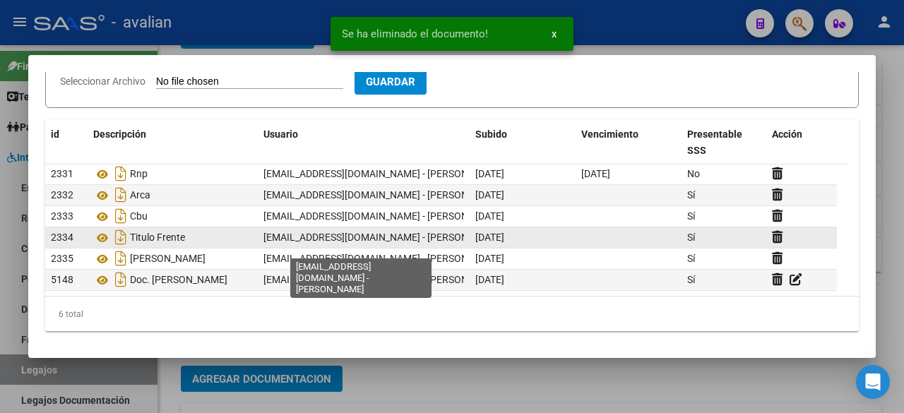
scroll to position [0, 0]
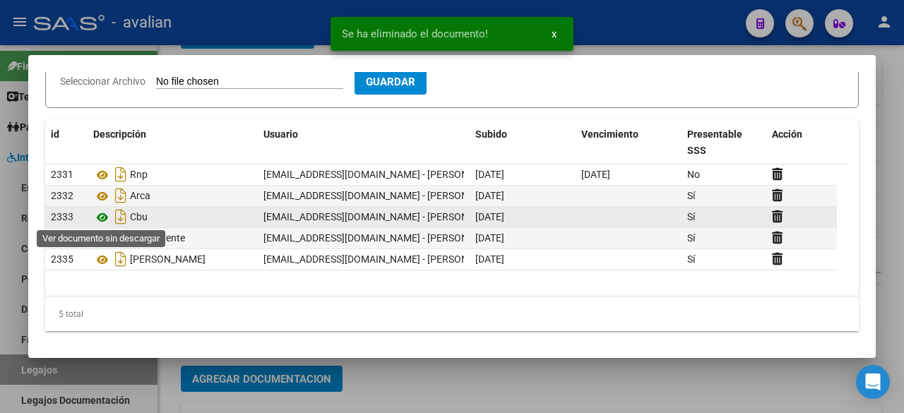
click at [100, 216] on icon at bounding box center [102, 217] width 18 height 17
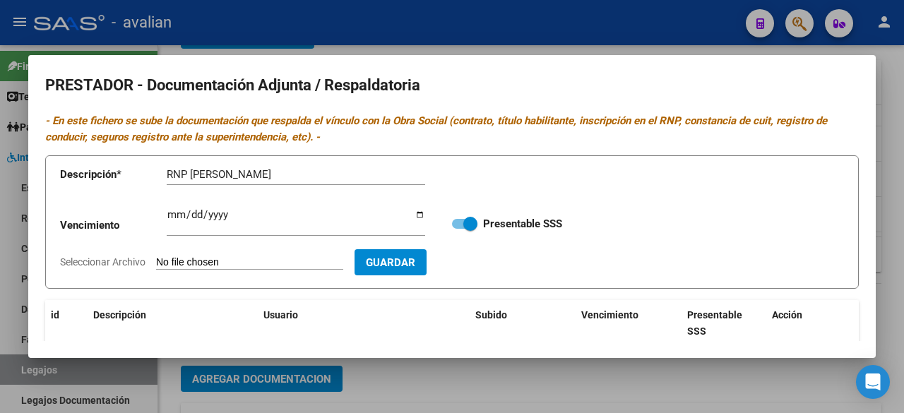
click at [597, 45] on div at bounding box center [452, 206] width 904 height 413
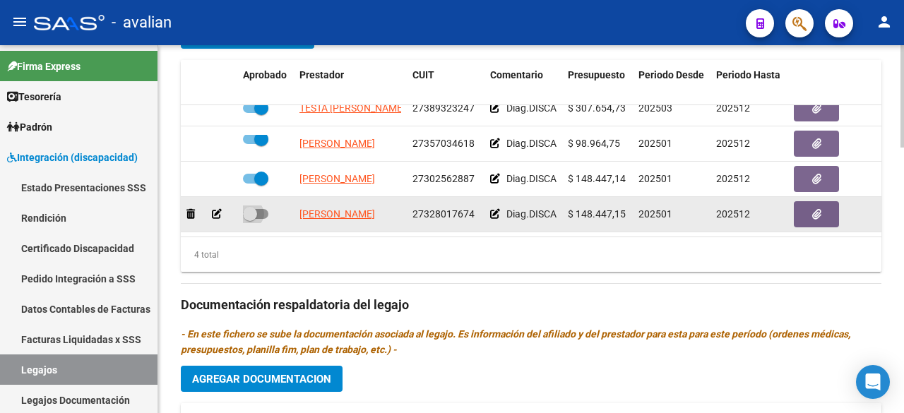
click at [267, 209] on span at bounding box center [255, 214] width 25 height 10
click at [250, 219] on input "checkbox" at bounding box center [249, 219] width 1 height 1
checkbox input "true"
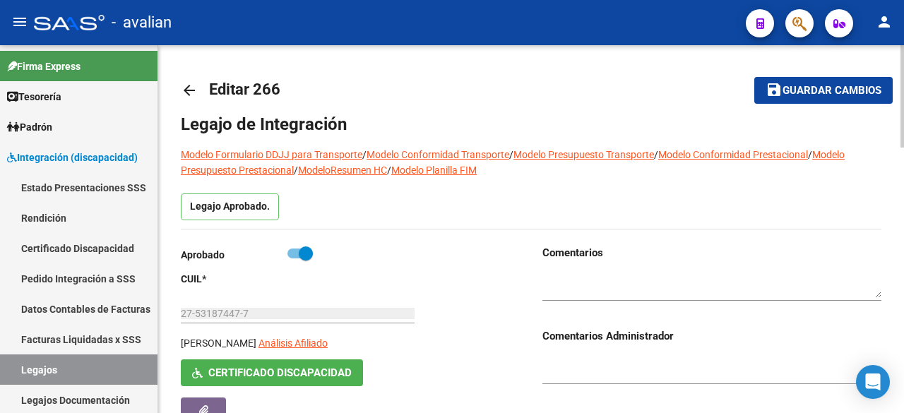
click at [766, 100] on button "save Guardar cambios" at bounding box center [824, 90] width 138 height 26
